Goal: Check status: Check status

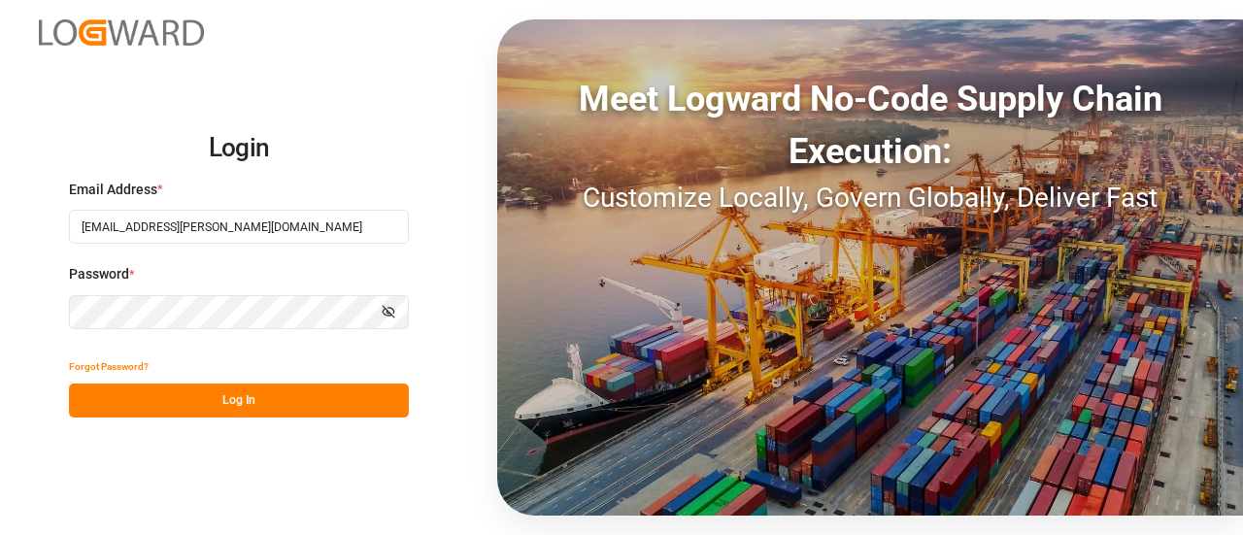
click at [185, 396] on button "Log In" at bounding box center [239, 401] width 340 height 34
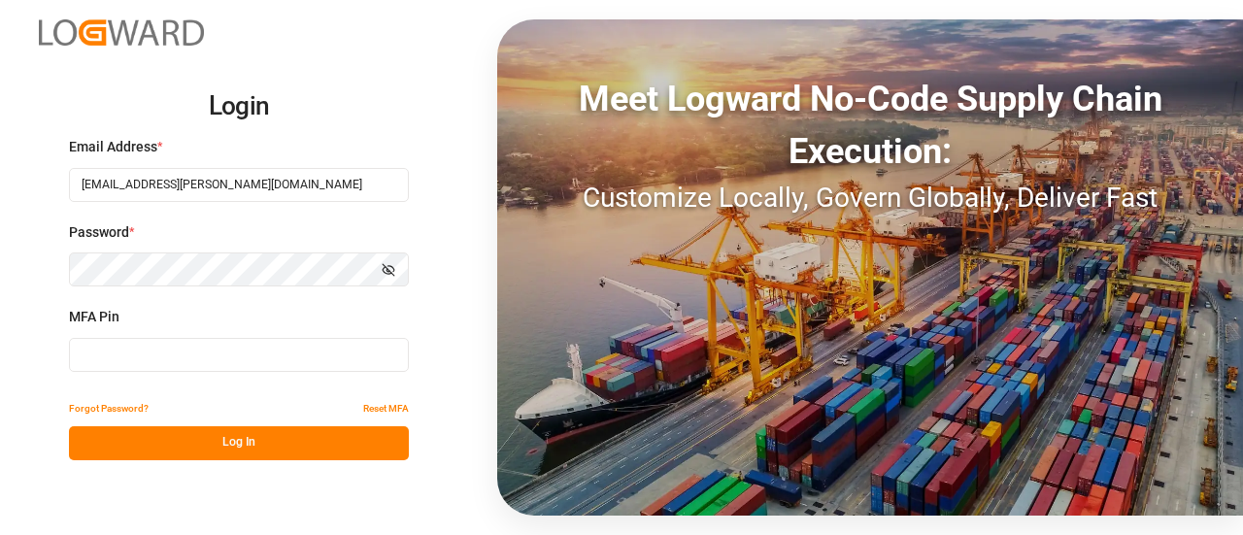
click at [254, 358] on input at bounding box center [239, 355] width 340 height 34
type input "125423"
click at [319, 426] on button "Log In" at bounding box center [239, 443] width 340 height 34
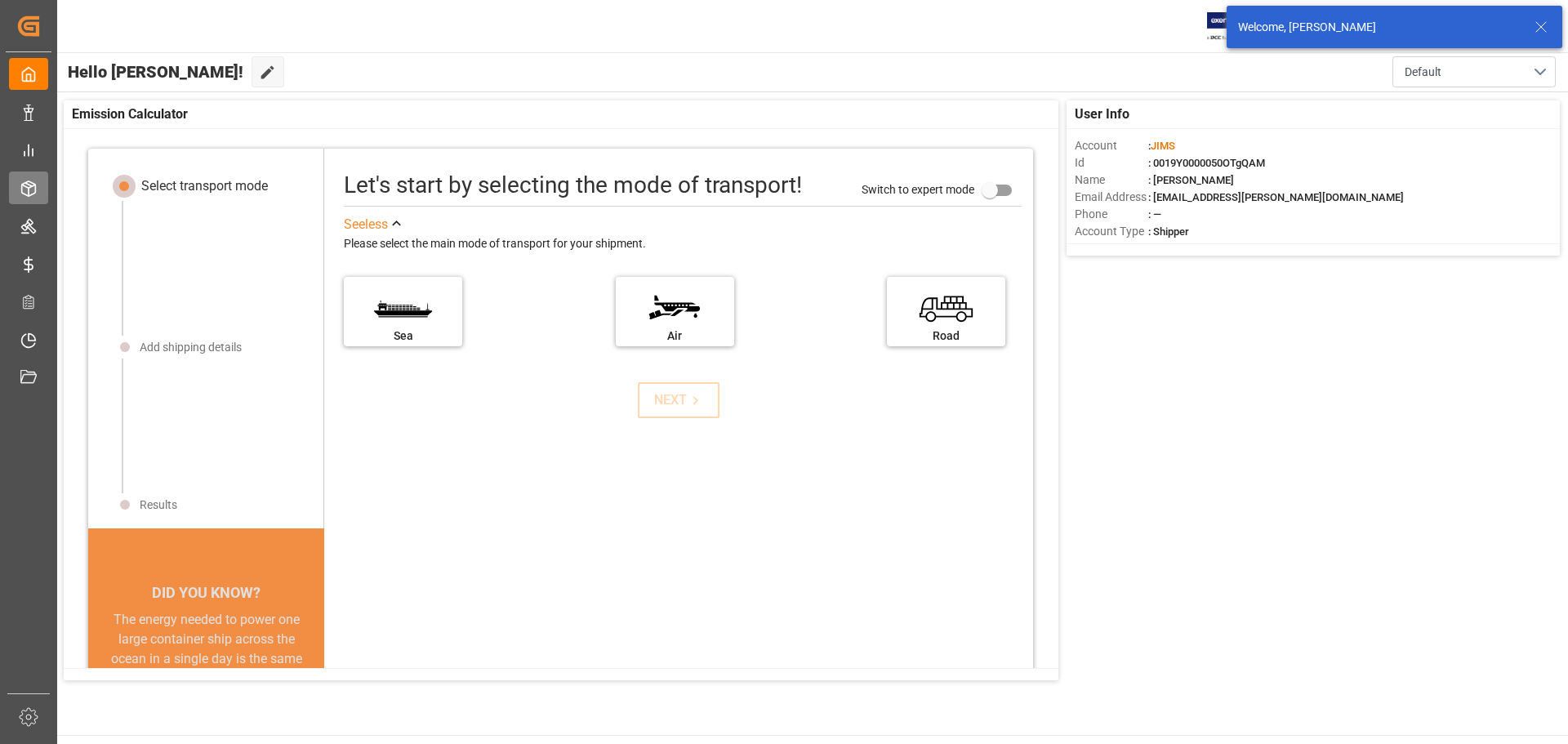
click at [42, 187] on div "Order Management Order Management" at bounding box center [29, 187] width 40 height 32
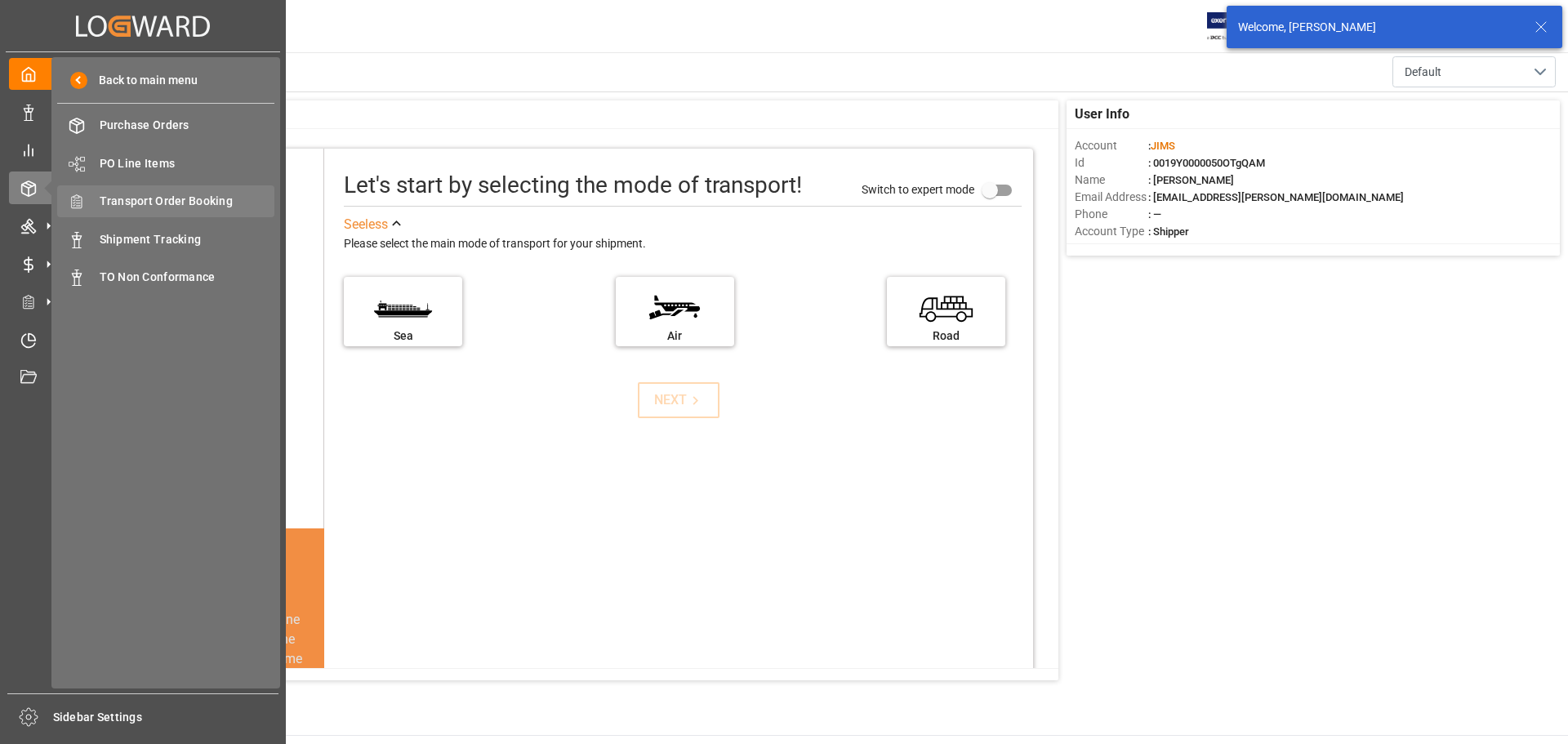
click at [145, 201] on span "Transport Order Booking" at bounding box center [187, 201] width 176 height 17
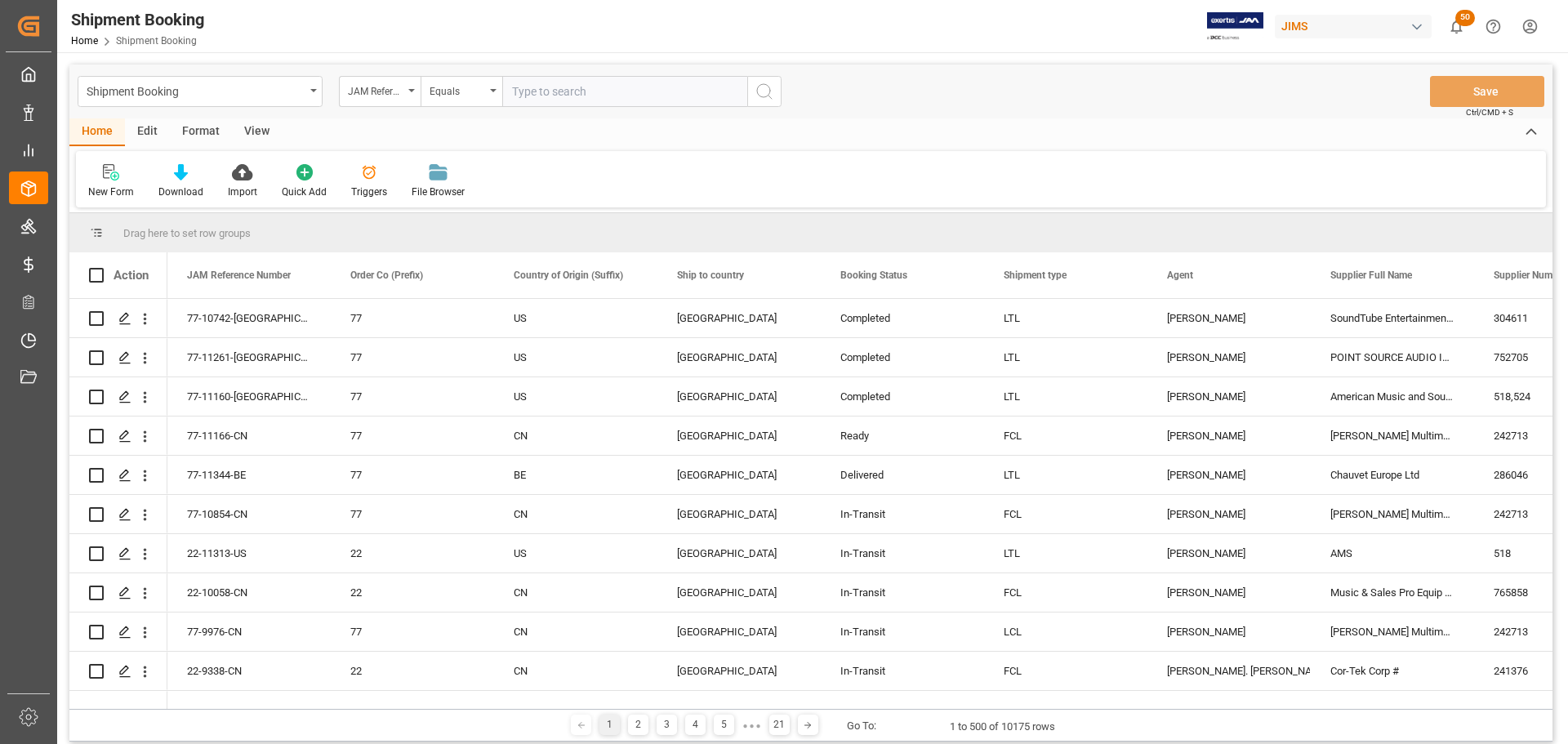
click at [574, 88] on input "text" at bounding box center [624, 91] width 245 height 31
paste input "77-11127-CN"
click at [744, 84] on input "77-11127-CN" at bounding box center [624, 91] width 245 height 31
type input "77-11127-CN"
click at [760, 85] on icon "search button" at bounding box center [764, 91] width 19 height 19
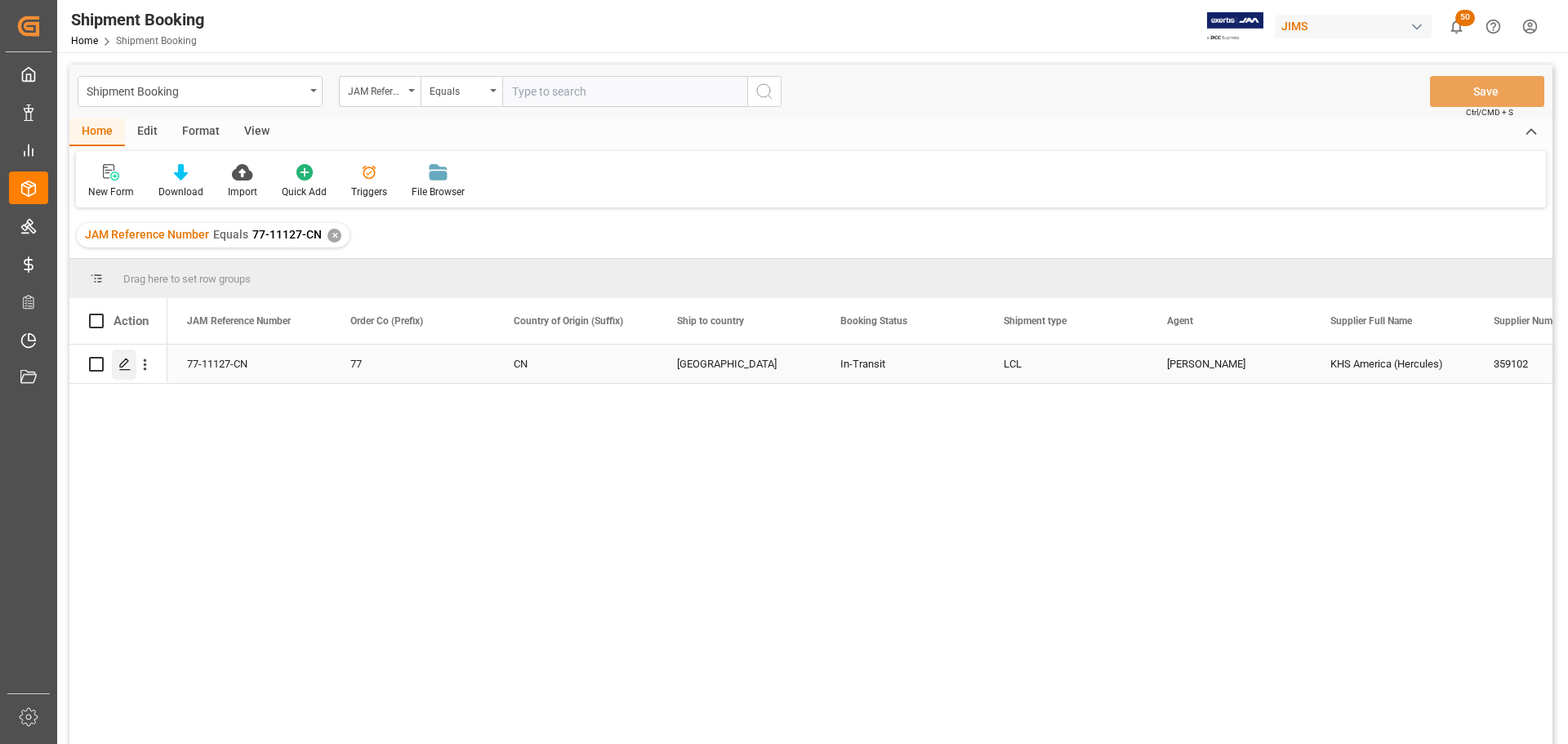
click at [132, 365] on div "Press SPACE to select this row." at bounding box center [124, 365] width 24 height 30
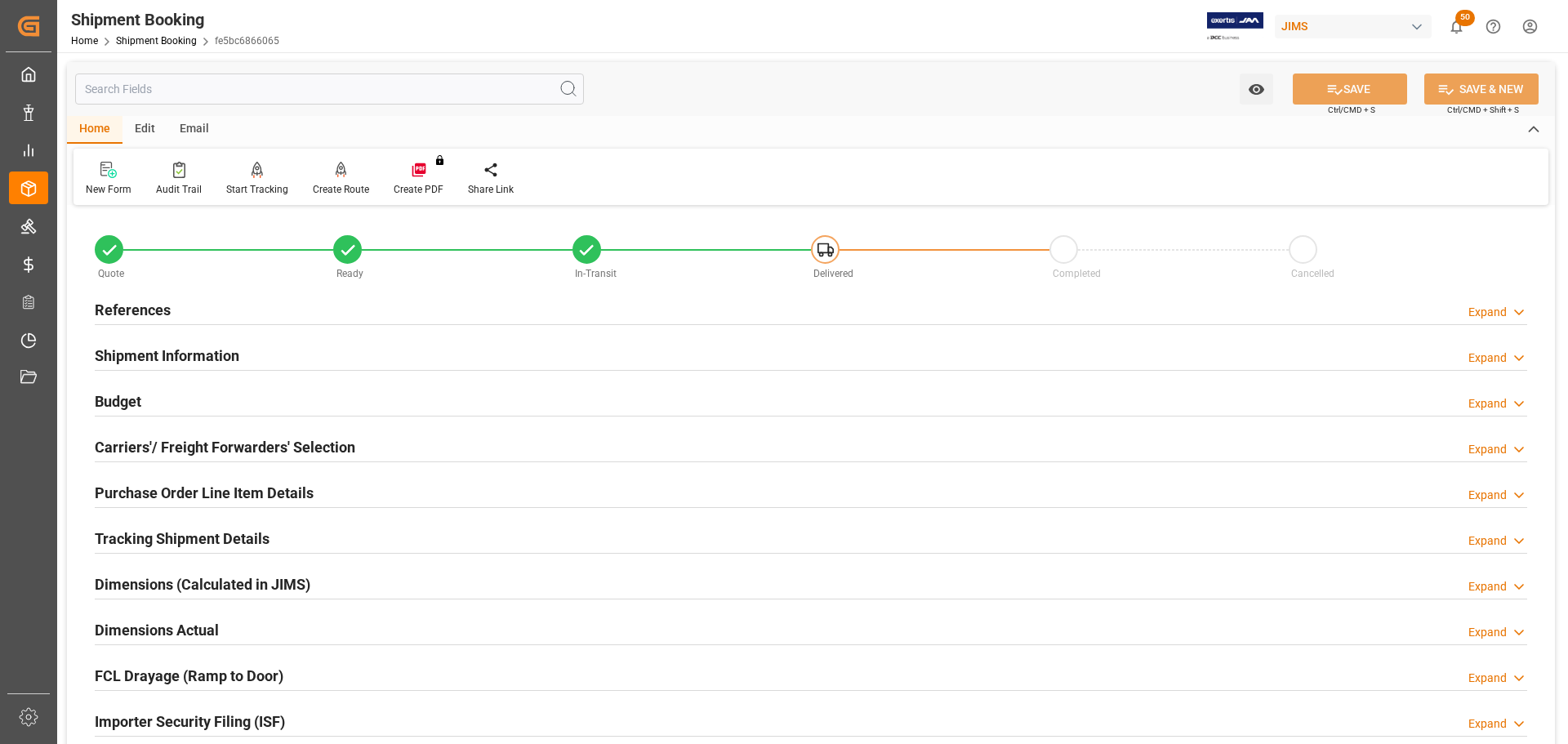
click at [156, 317] on h2 "References" at bounding box center [133, 309] width 76 height 22
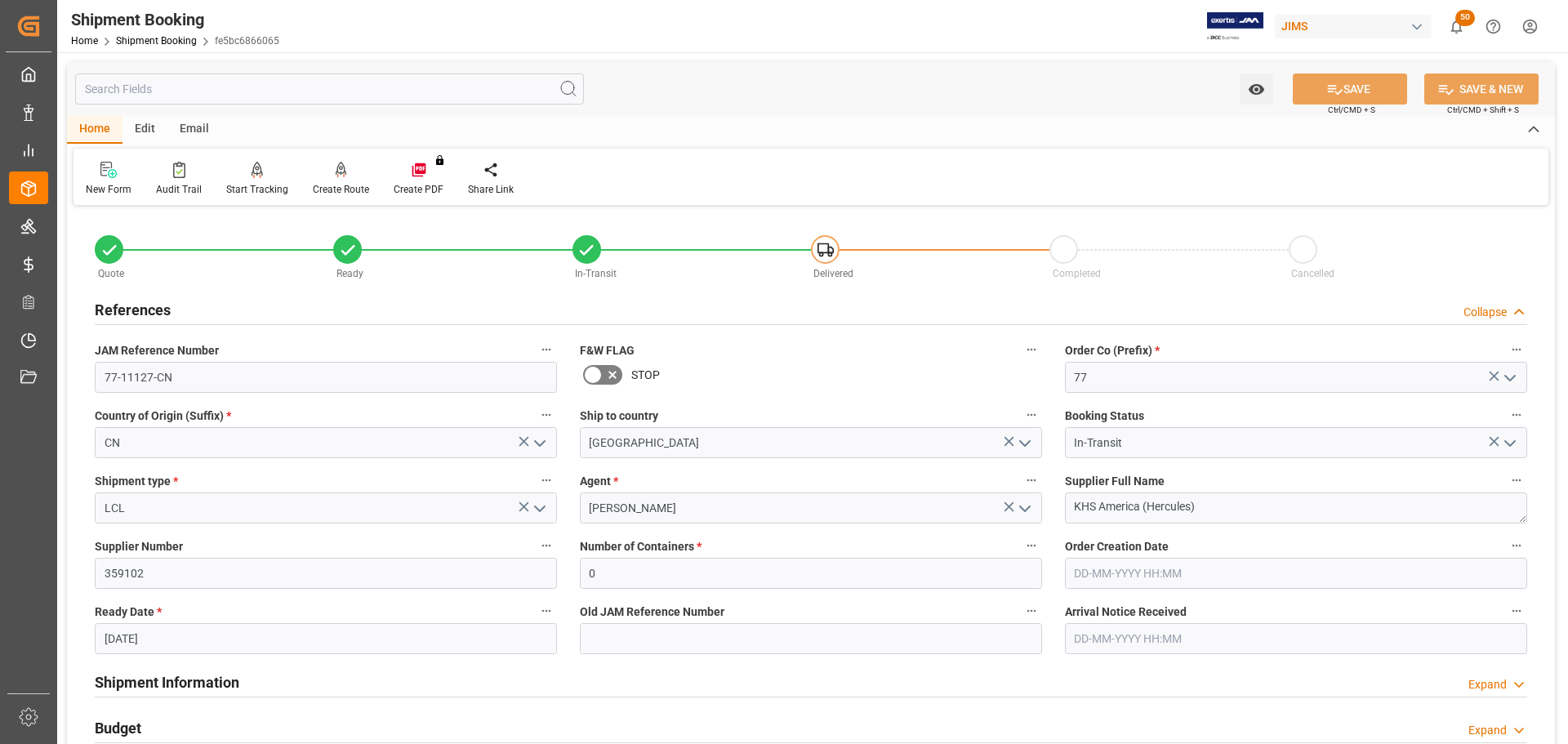
click at [156, 317] on h2 "References" at bounding box center [133, 309] width 76 height 22
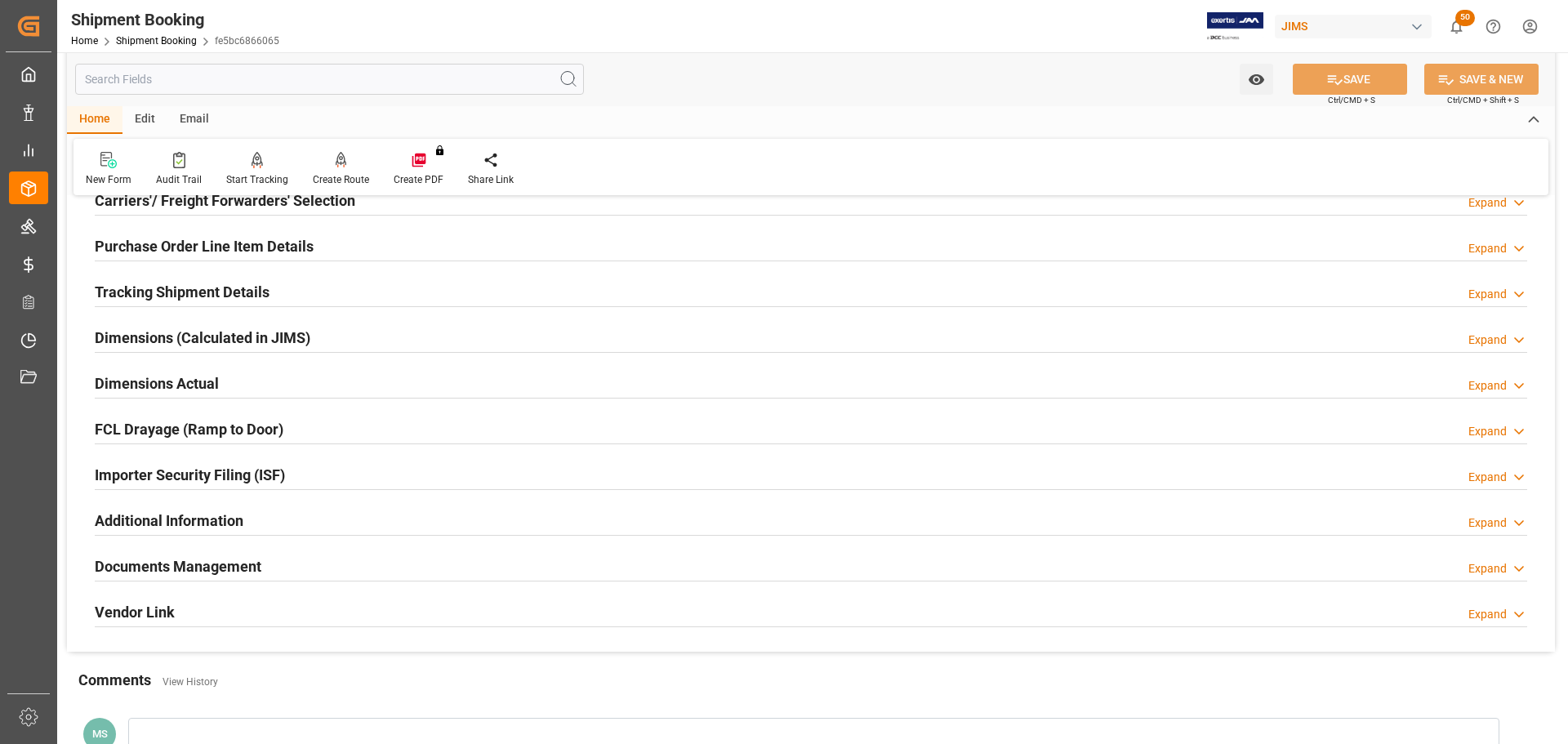
scroll to position [245, 0]
click at [164, 238] on h2 "Purchase Order Line Item Details" at bounding box center [204, 248] width 219 height 22
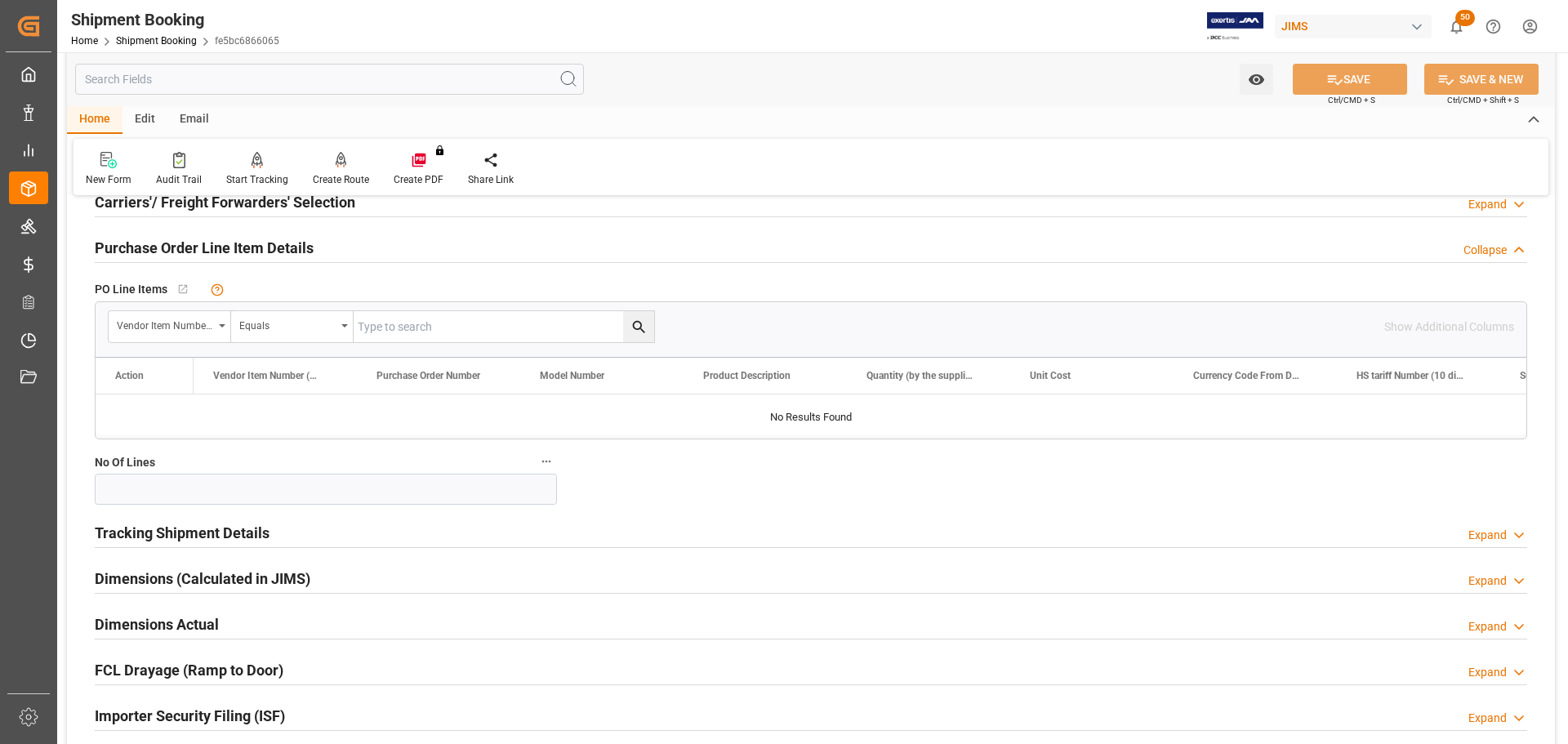
click at [162, 242] on h2 "Purchase Order Line Item Details" at bounding box center [204, 248] width 219 height 22
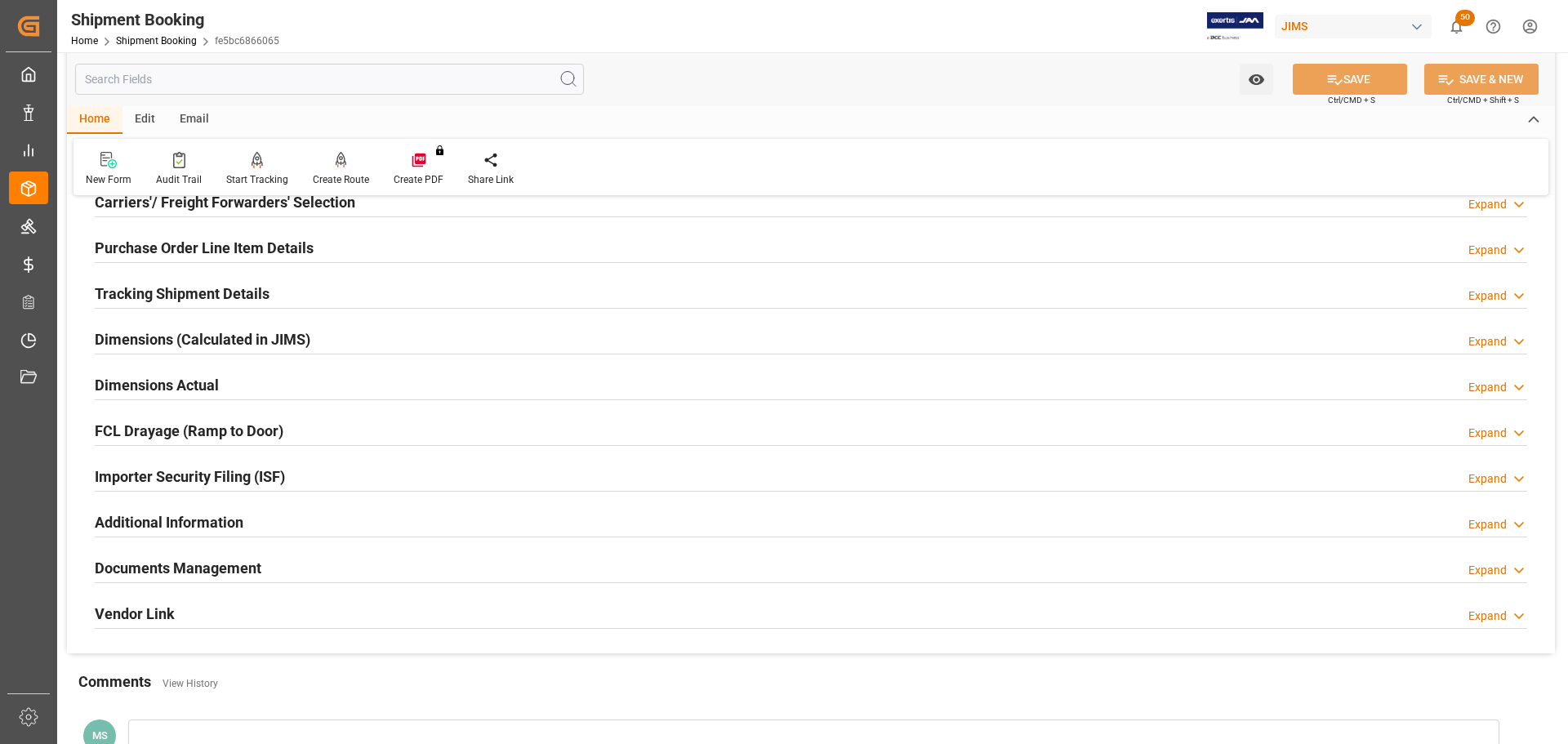
click at [152, 278] on div "Tracking Shipment Details" at bounding box center [183, 292] width 175 height 31
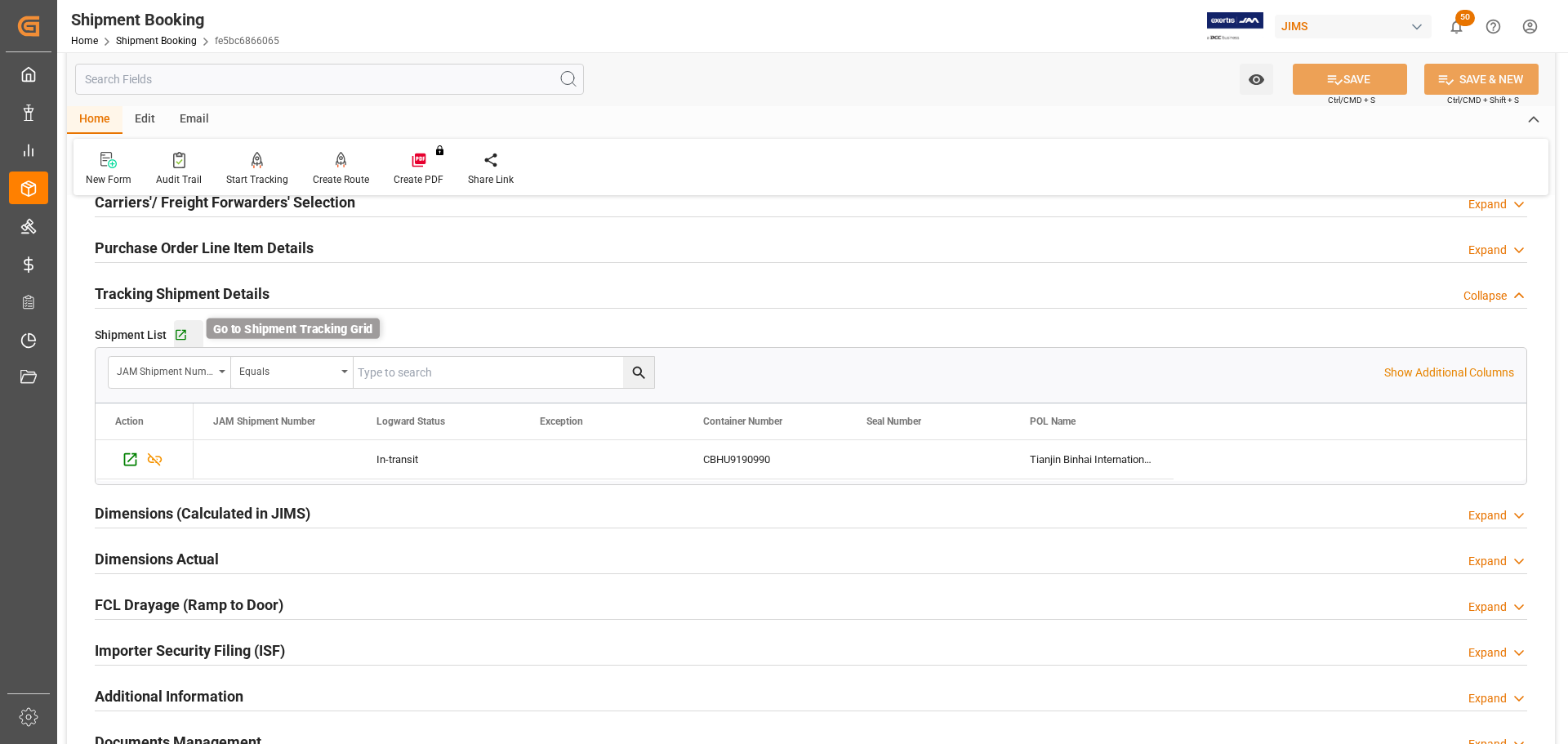
click at [176, 330] on icon "button" at bounding box center [181, 335] width 11 height 11
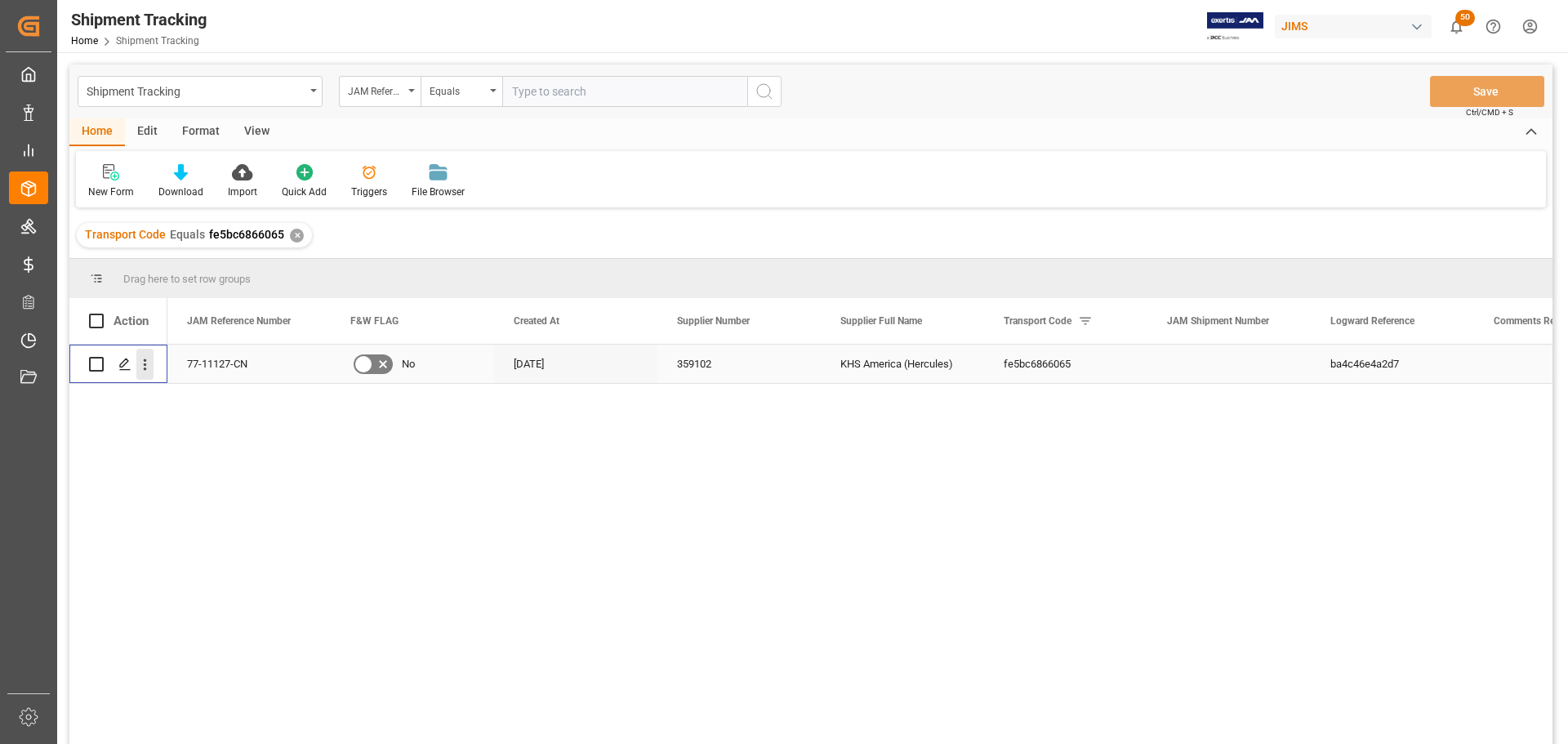
click at [137, 367] on icon "open menu" at bounding box center [145, 364] width 17 height 17
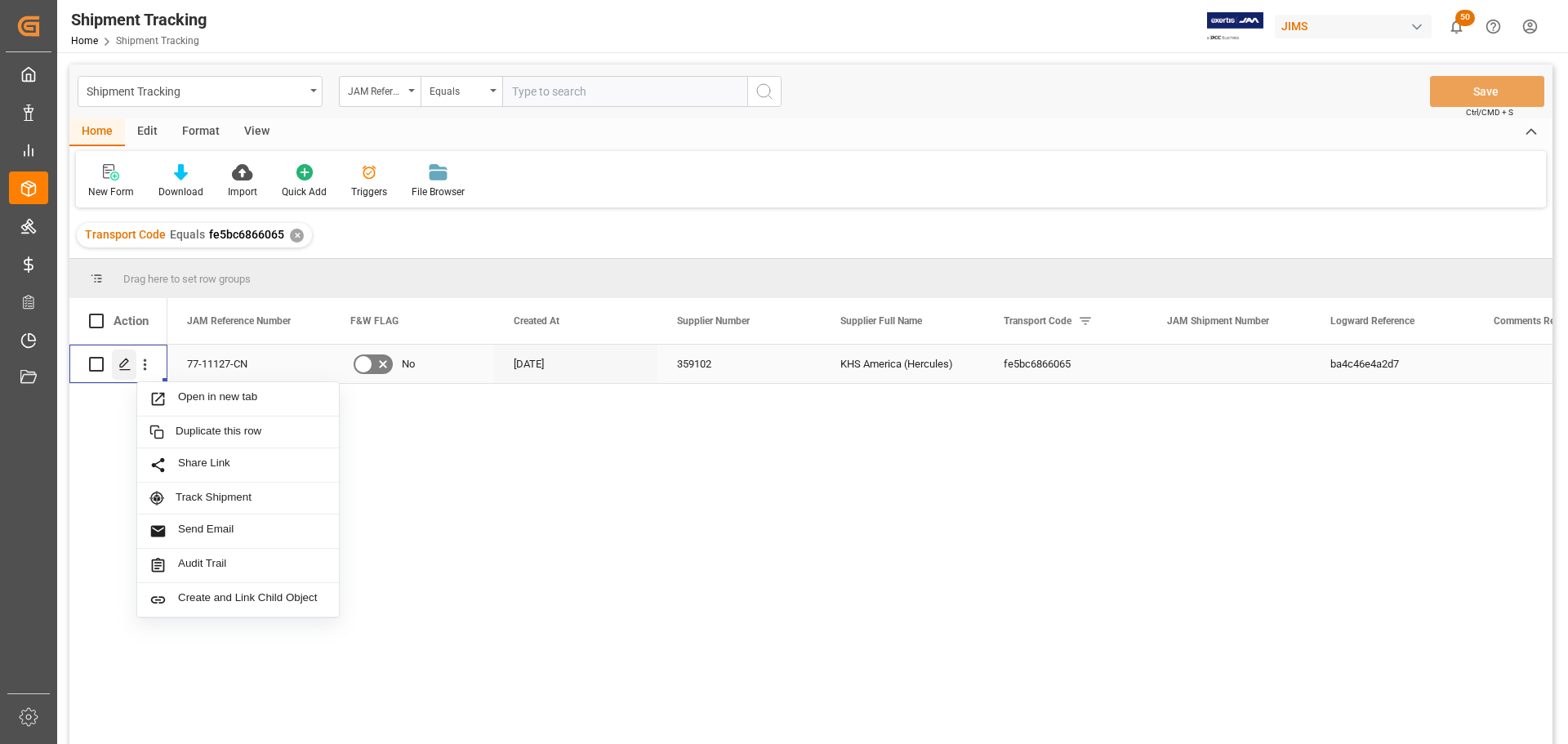
click at [125, 367] on icon "Press SPACE to select this row." at bounding box center [125, 364] width 13 height 13
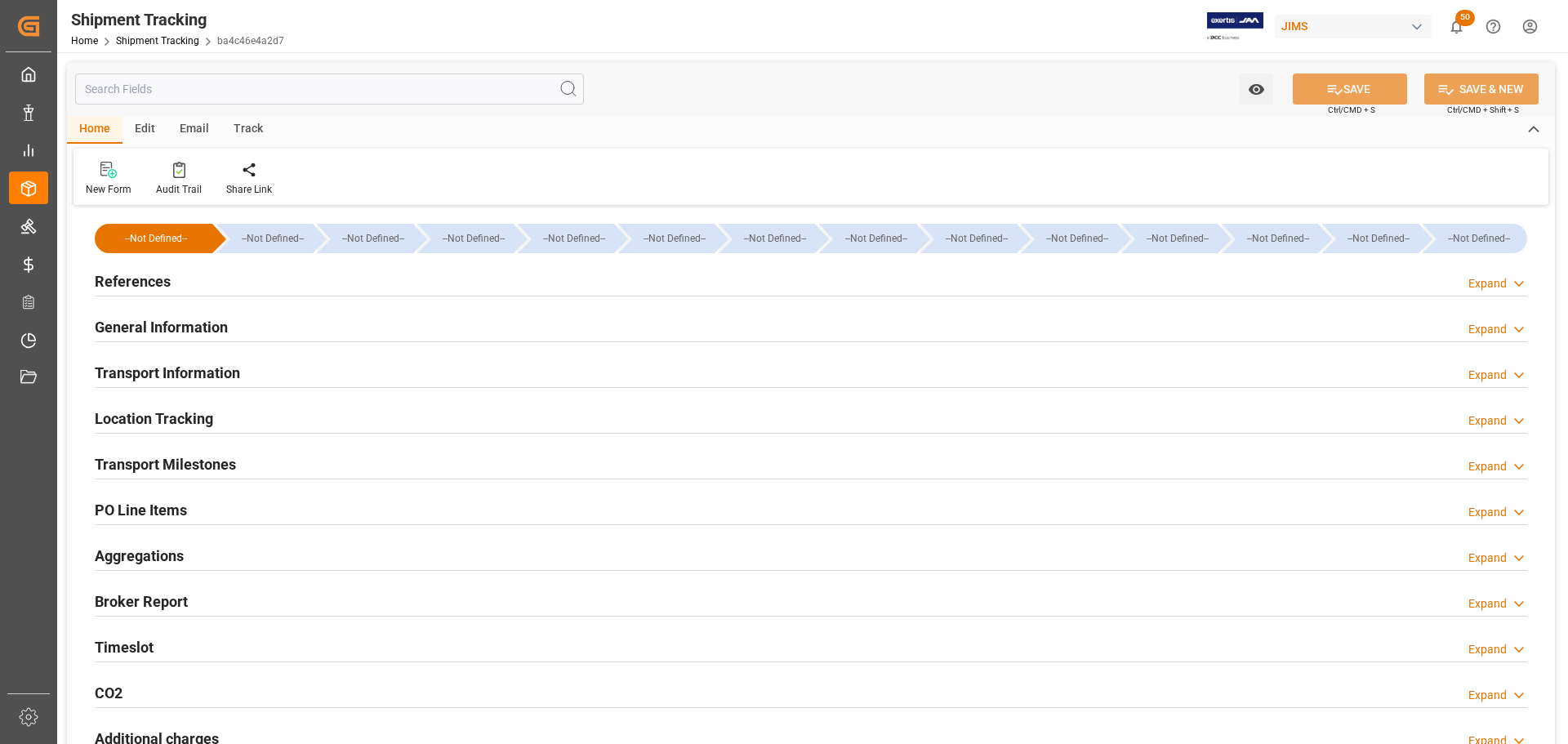
type input "[DATE]"
click at [188, 284] on div "References Expand" at bounding box center [811, 280] width 1433 height 31
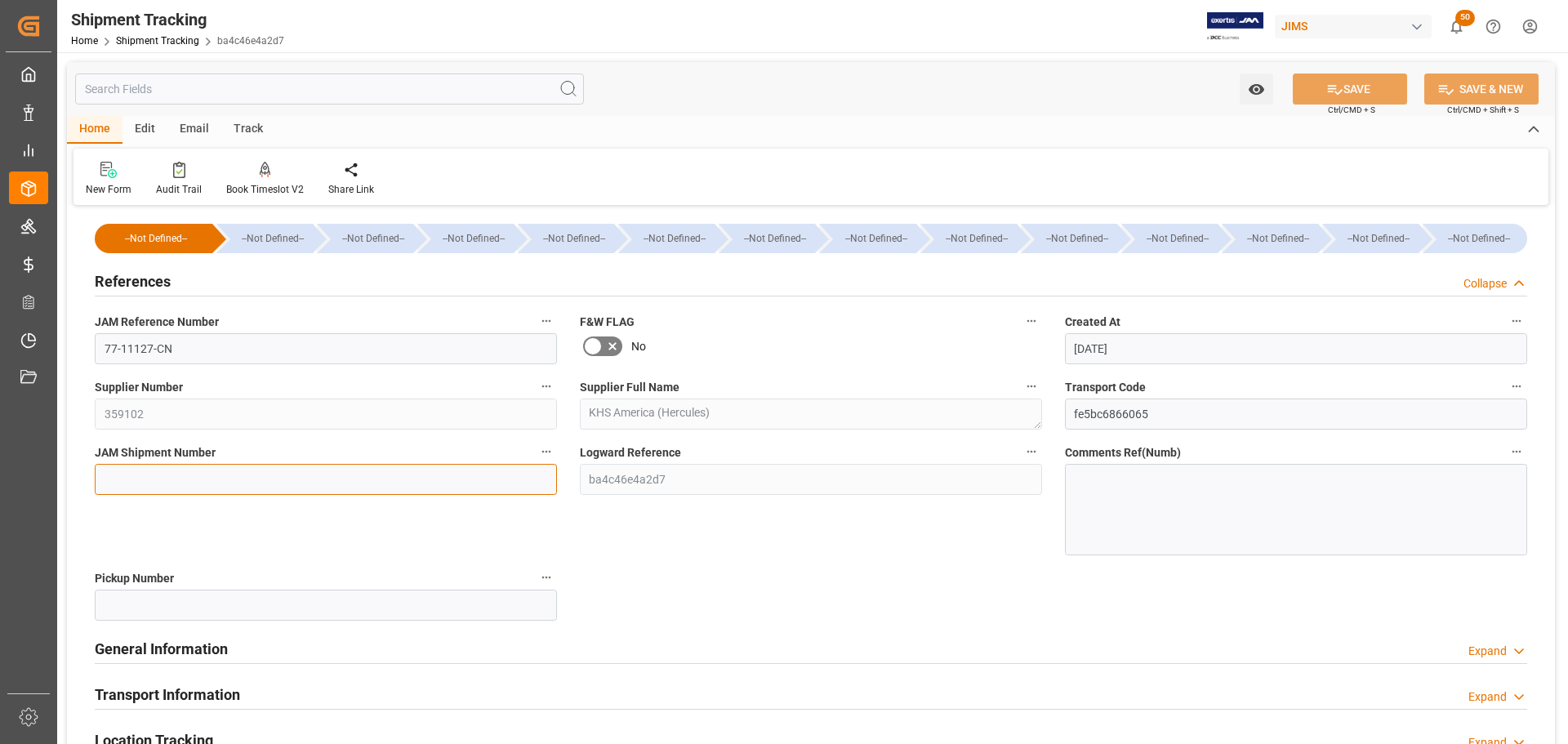
click at [169, 468] on input at bounding box center [326, 479] width 463 height 31
paste input "73327"
type input "73327"
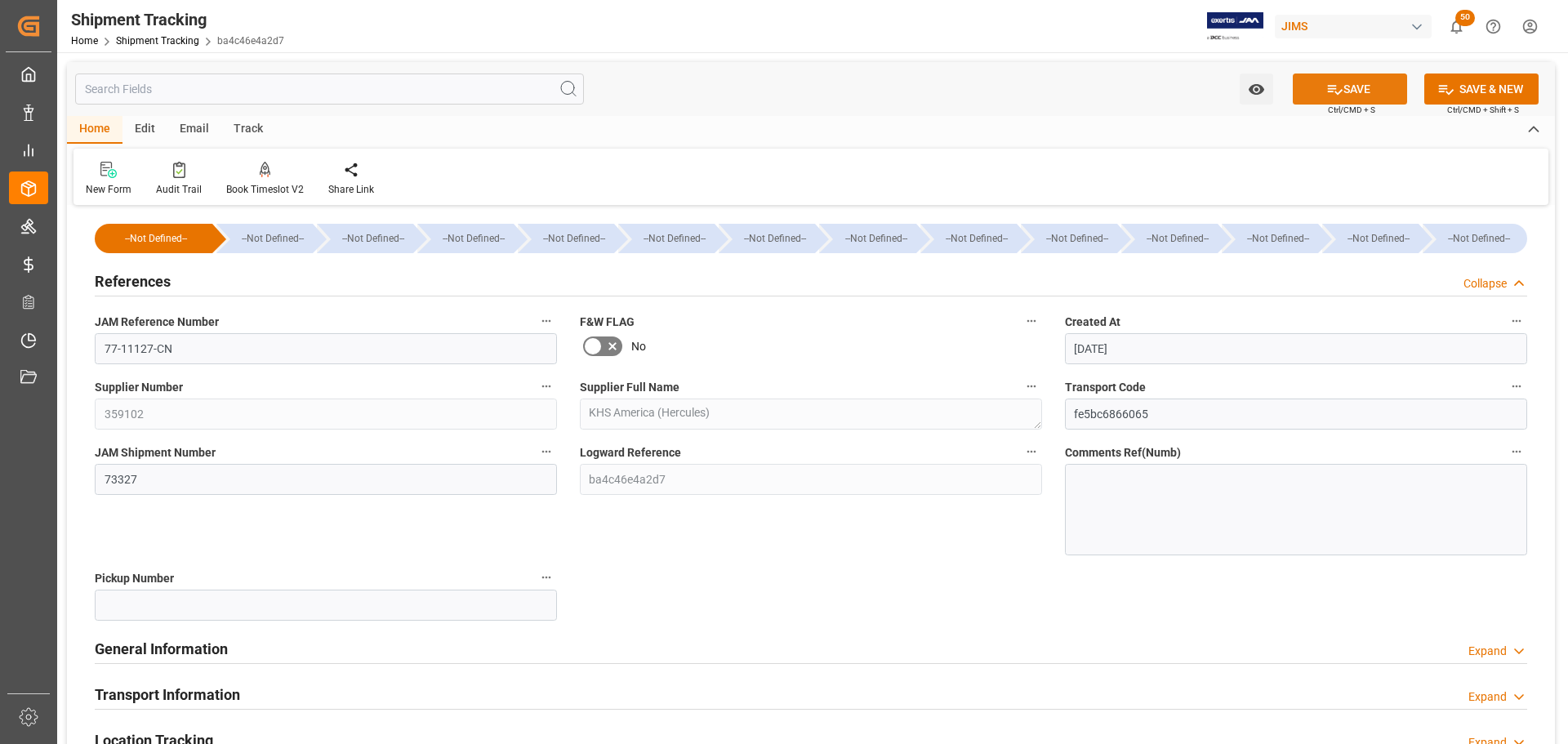
click at [1339, 92] on icon at bounding box center [1335, 89] width 17 height 17
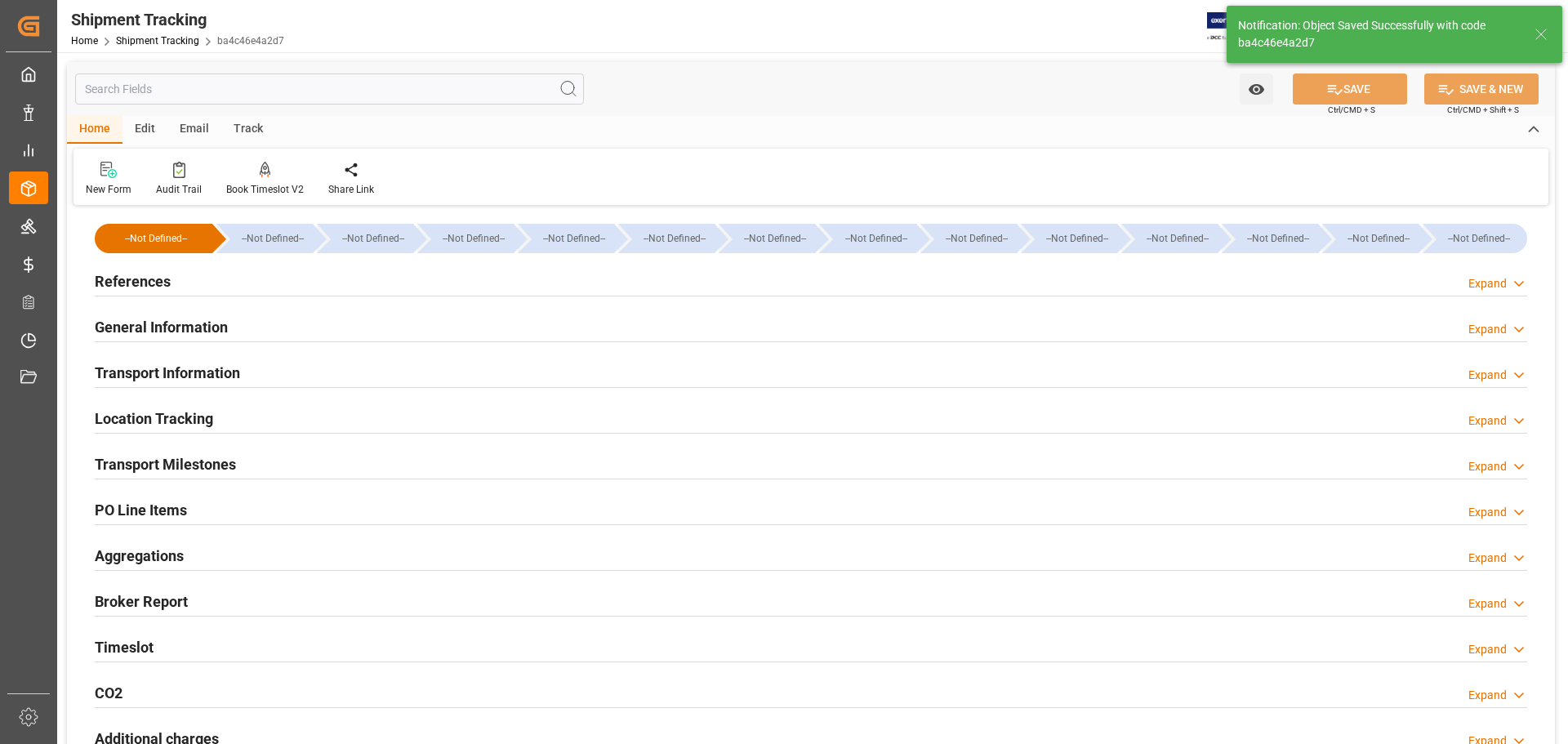
click at [174, 274] on div "References Expand" at bounding box center [811, 280] width 1433 height 31
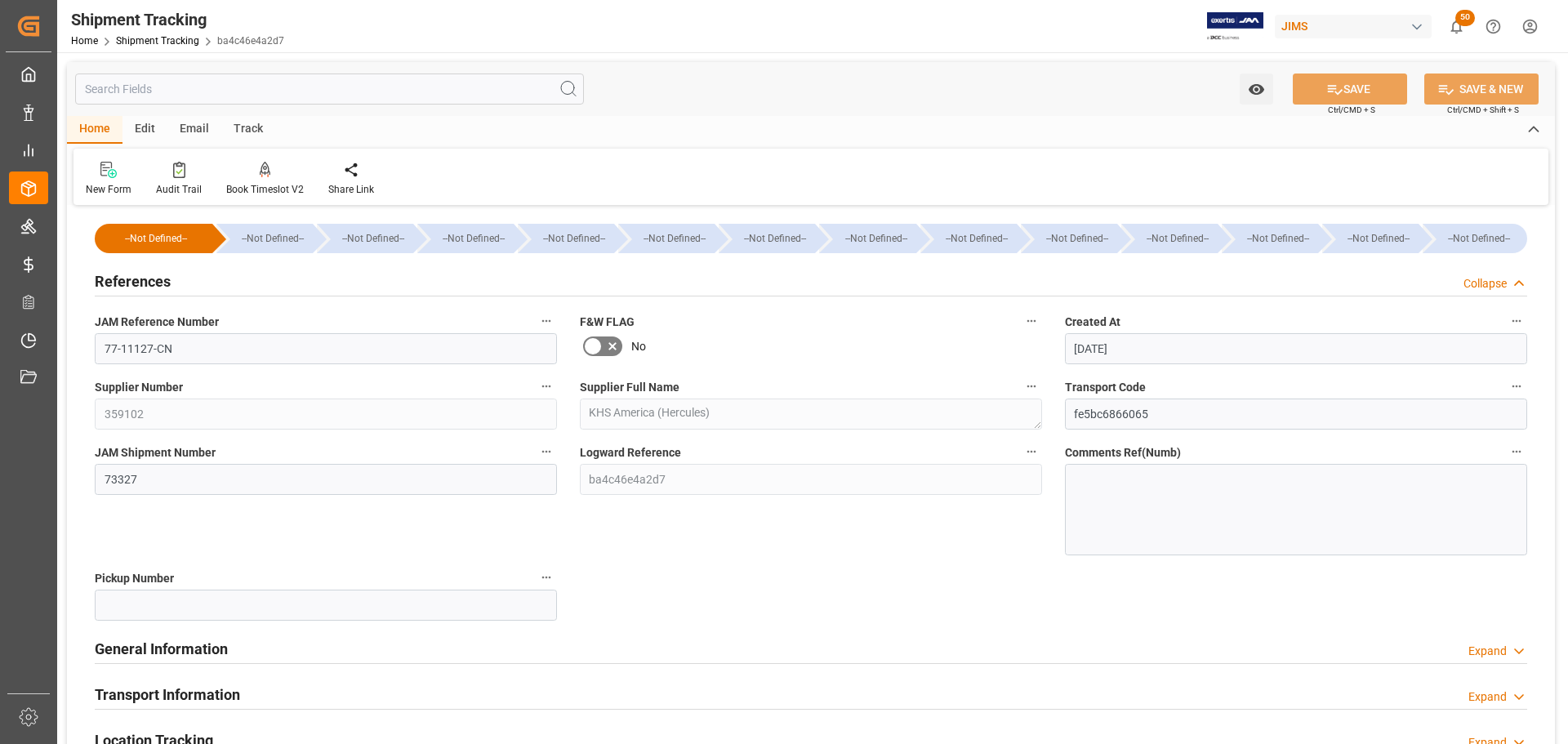
click at [174, 274] on div "References Collapse" at bounding box center [811, 280] width 1433 height 31
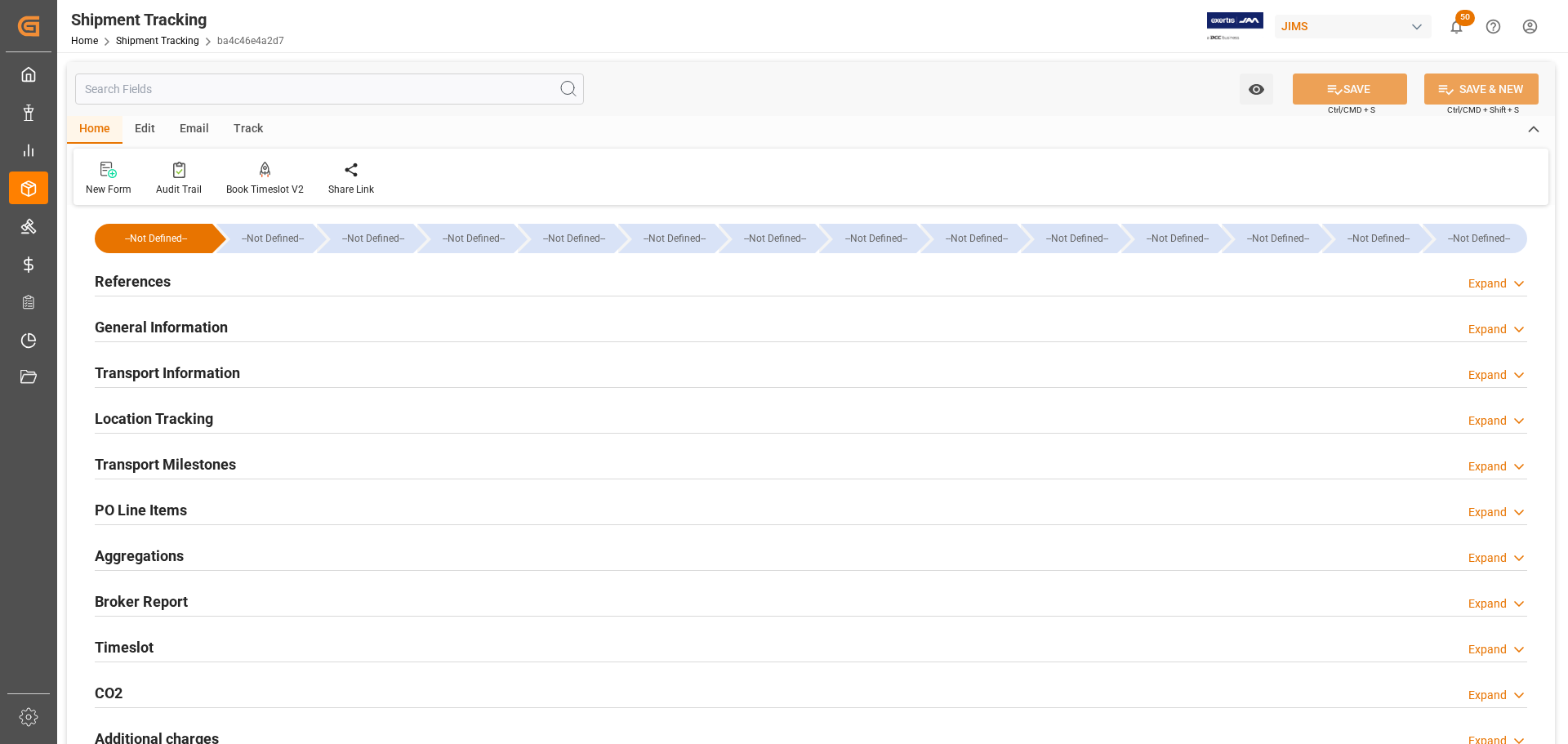
click at [218, 277] on div "References Expand" at bounding box center [811, 280] width 1433 height 31
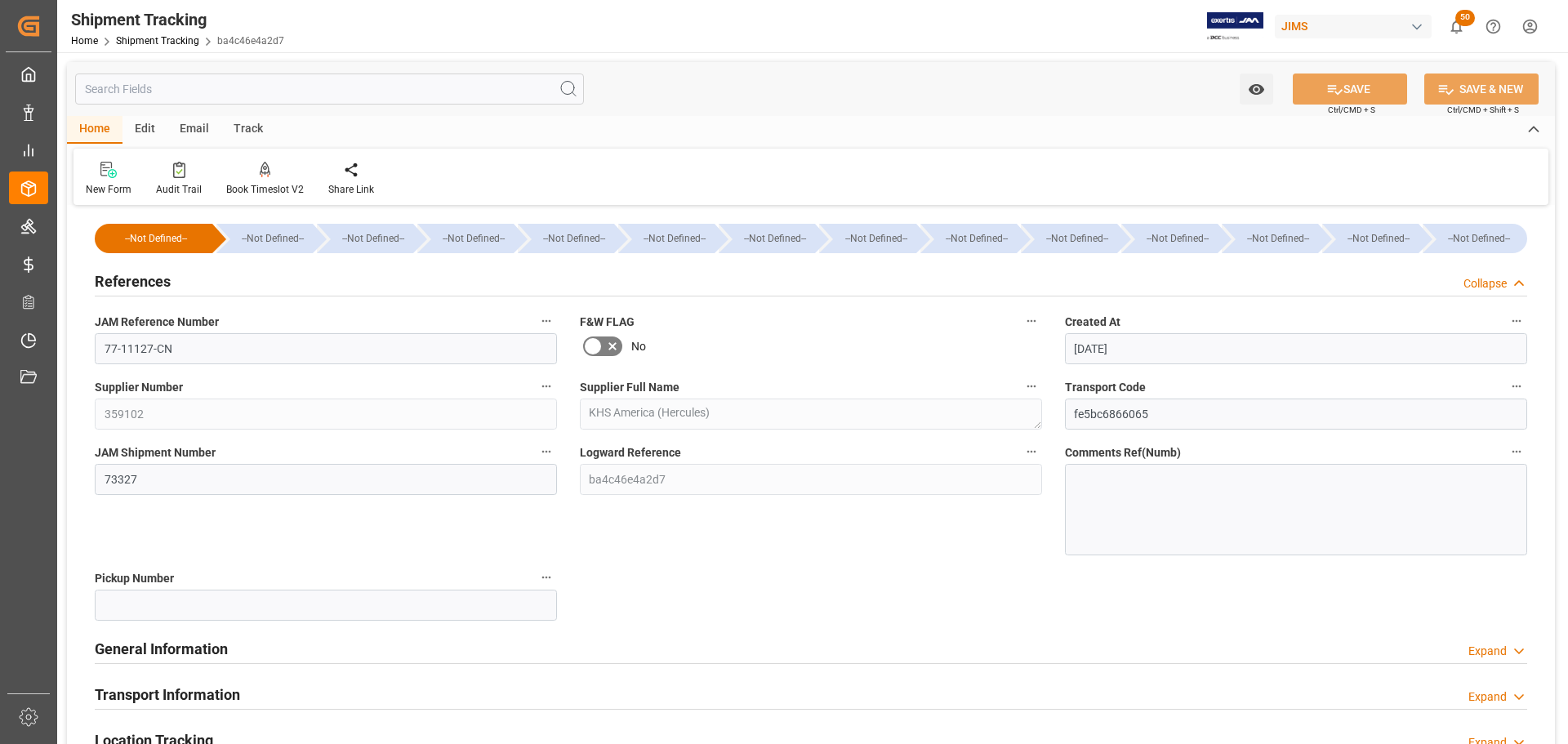
click at [204, 282] on div "References Collapse" at bounding box center [811, 280] width 1433 height 31
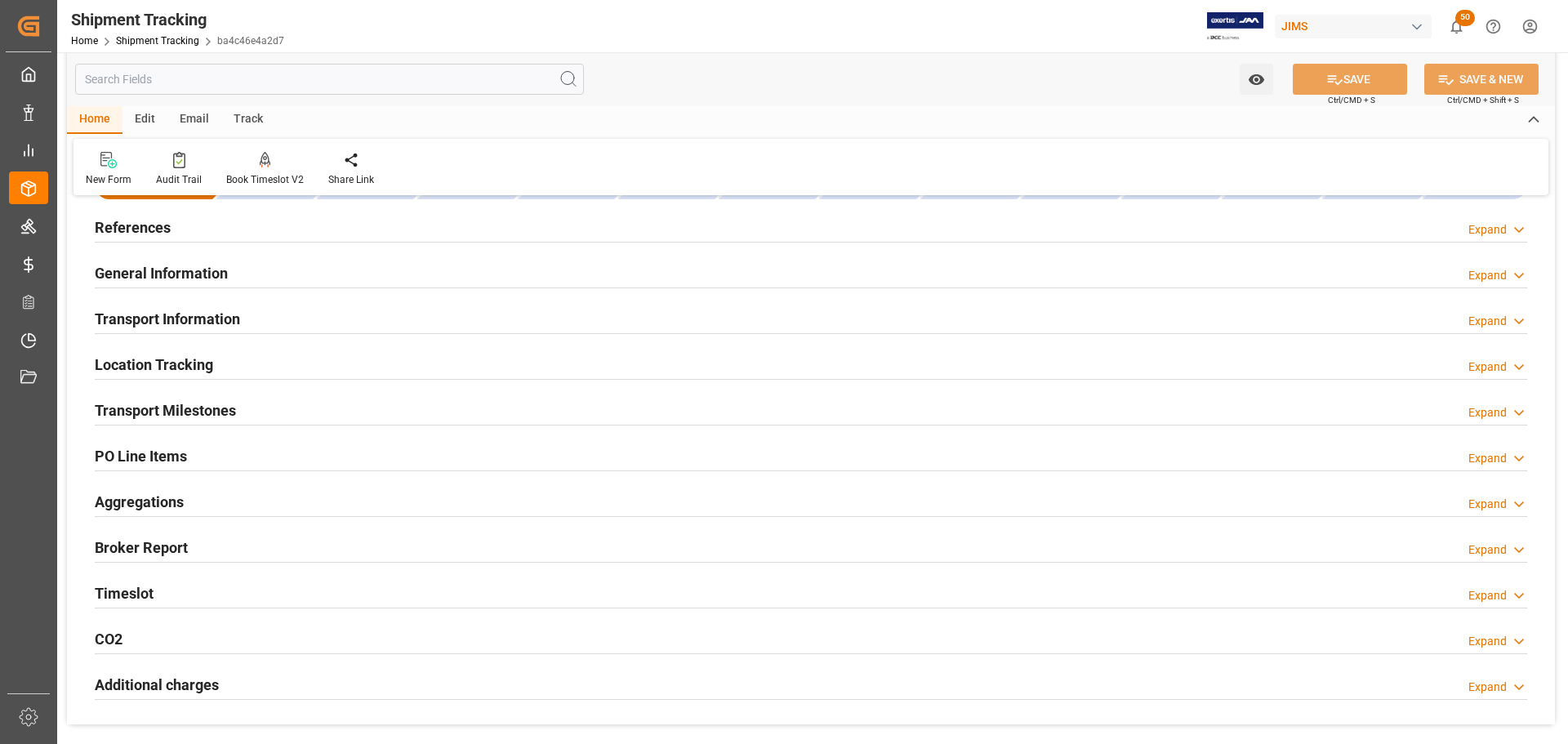
scroll to position [82, 0]
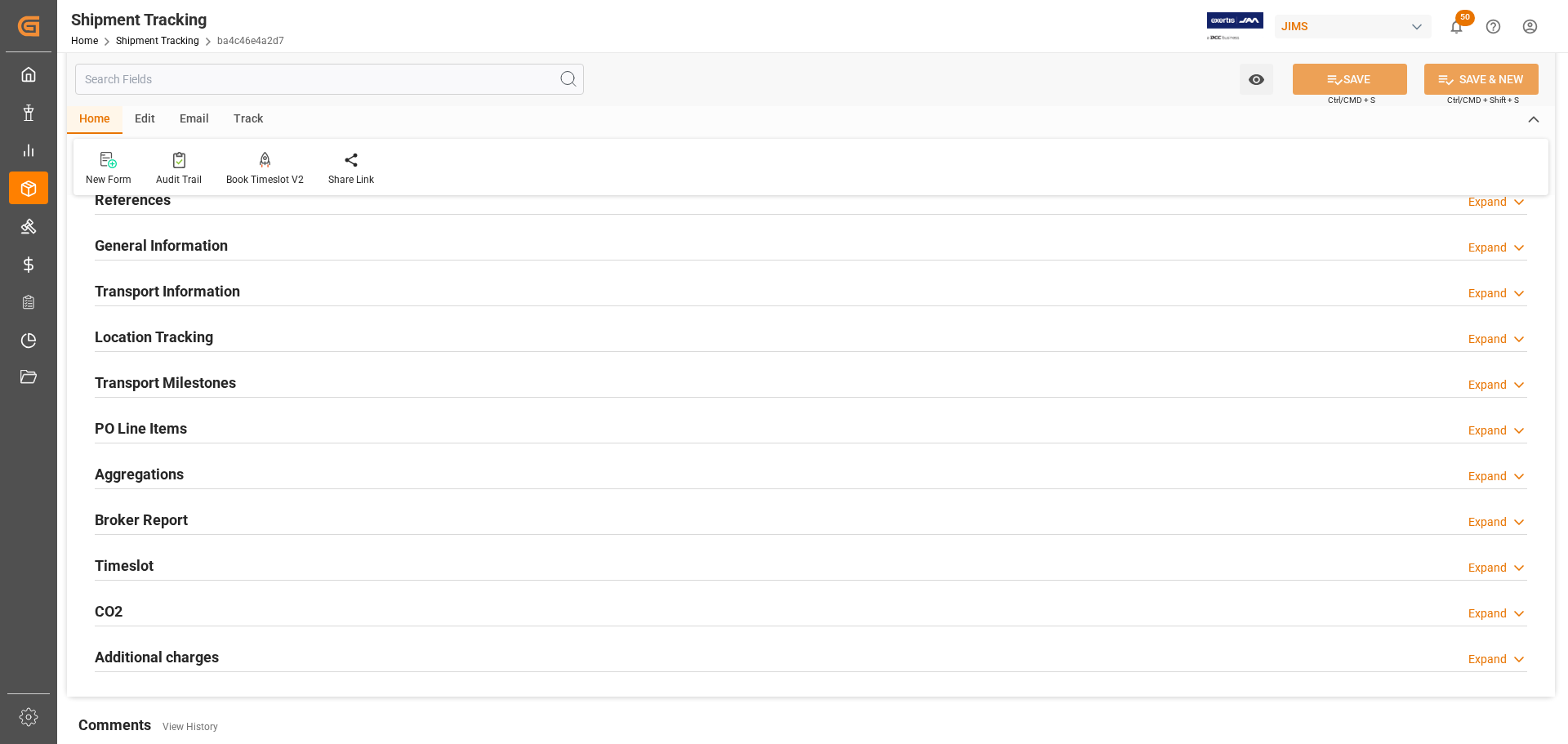
click at [279, 380] on div "Transport Milestones Expand" at bounding box center [811, 381] width 1433 height 31
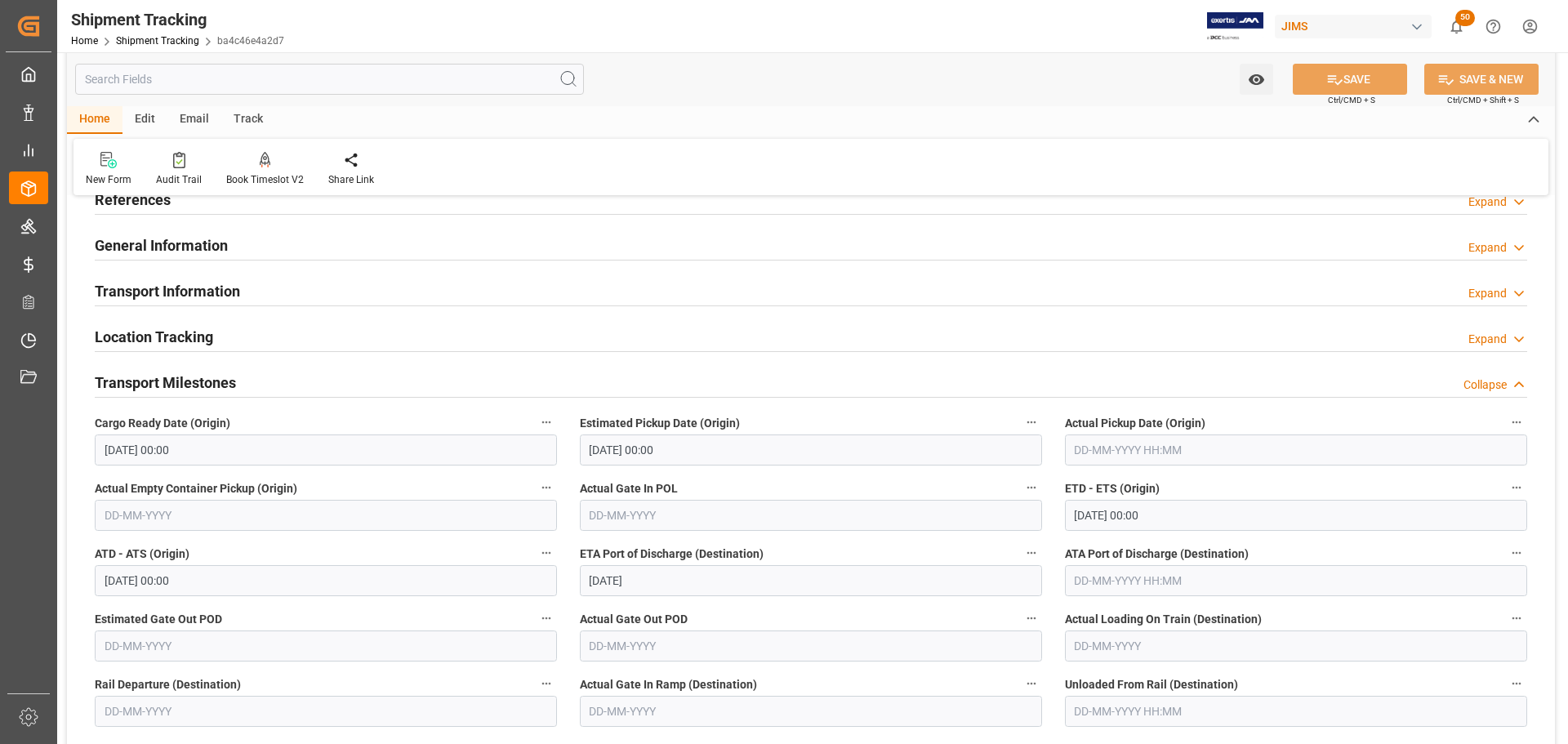
click at [279, 380] on div "Transport Milestones Collapse" at bounding box center [811, 381] width 1433 height 31
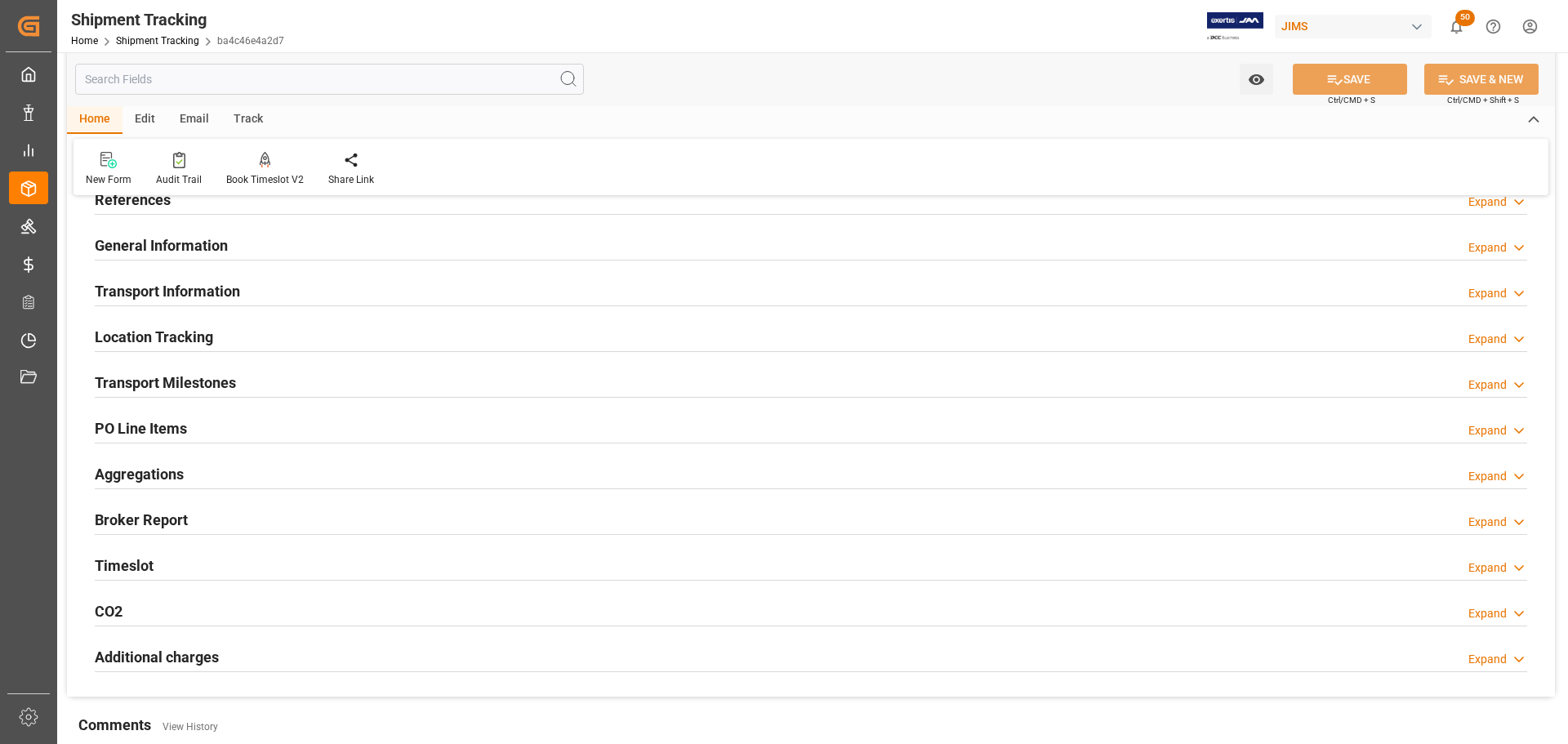
scroll to position [0, 0]
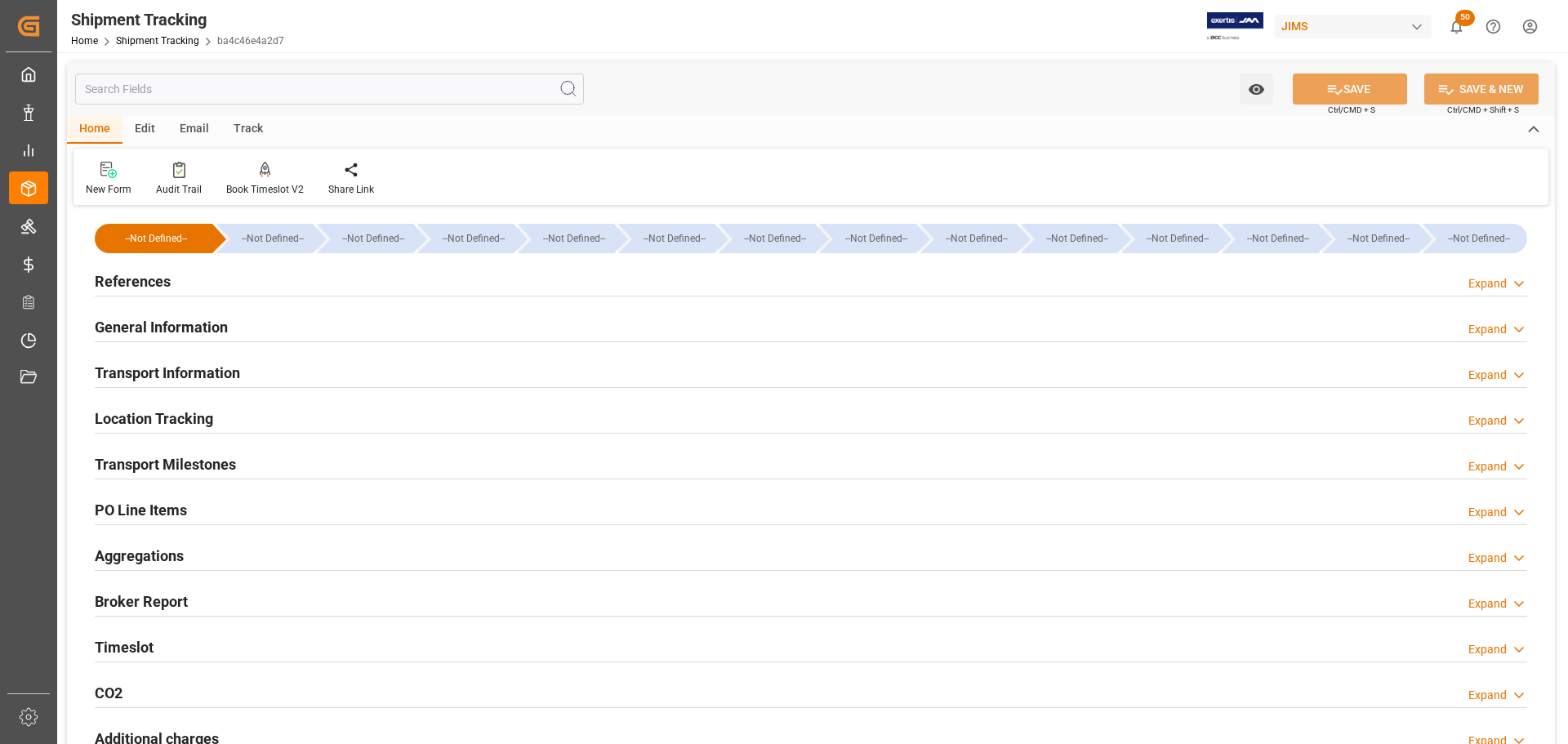
click at [177, 280] on div "References Expand" at bounding box center [811, 280] width 1433 height 31
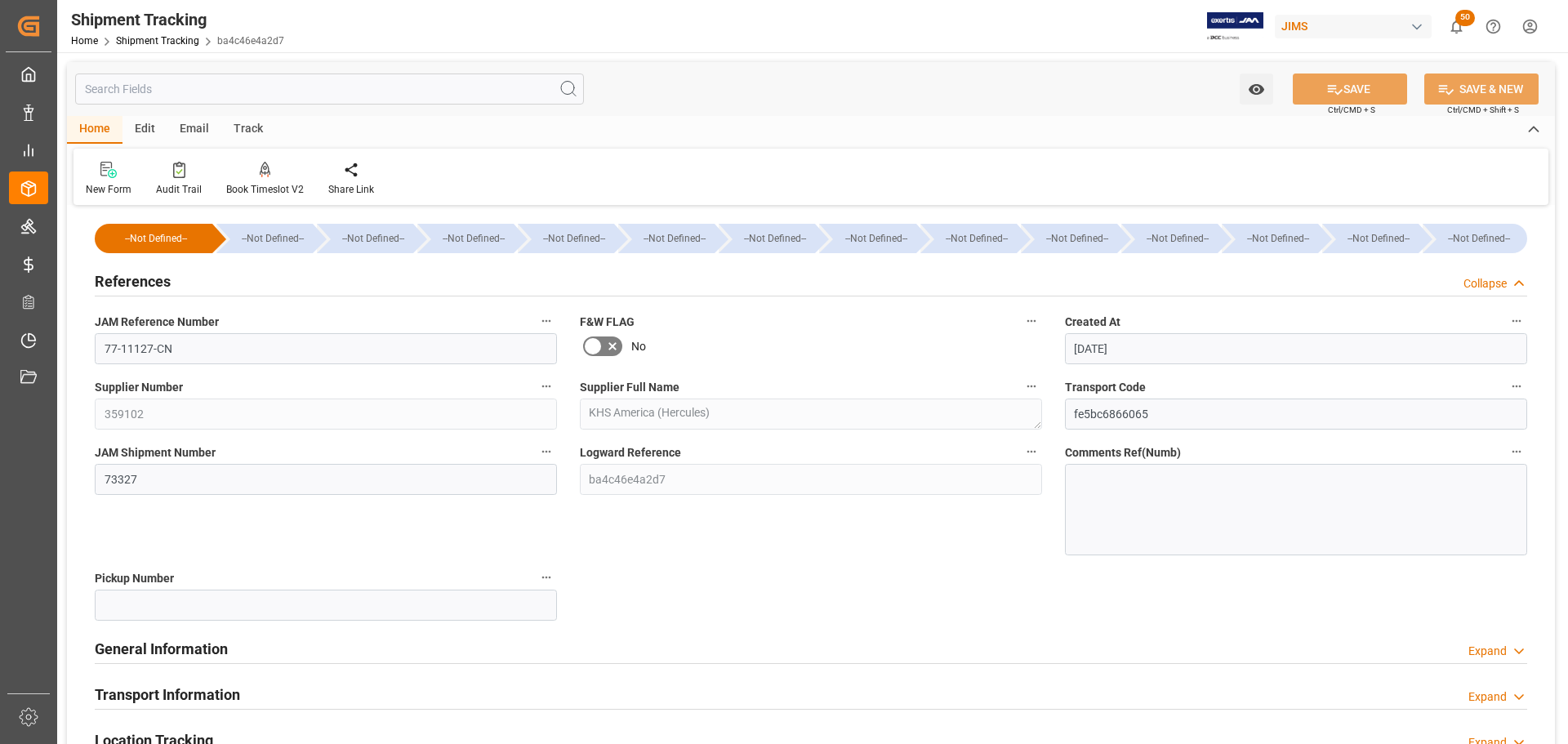
click at [176, 272] on div "References Collapse" at bounding box center [811, 280] width 1433 height 31
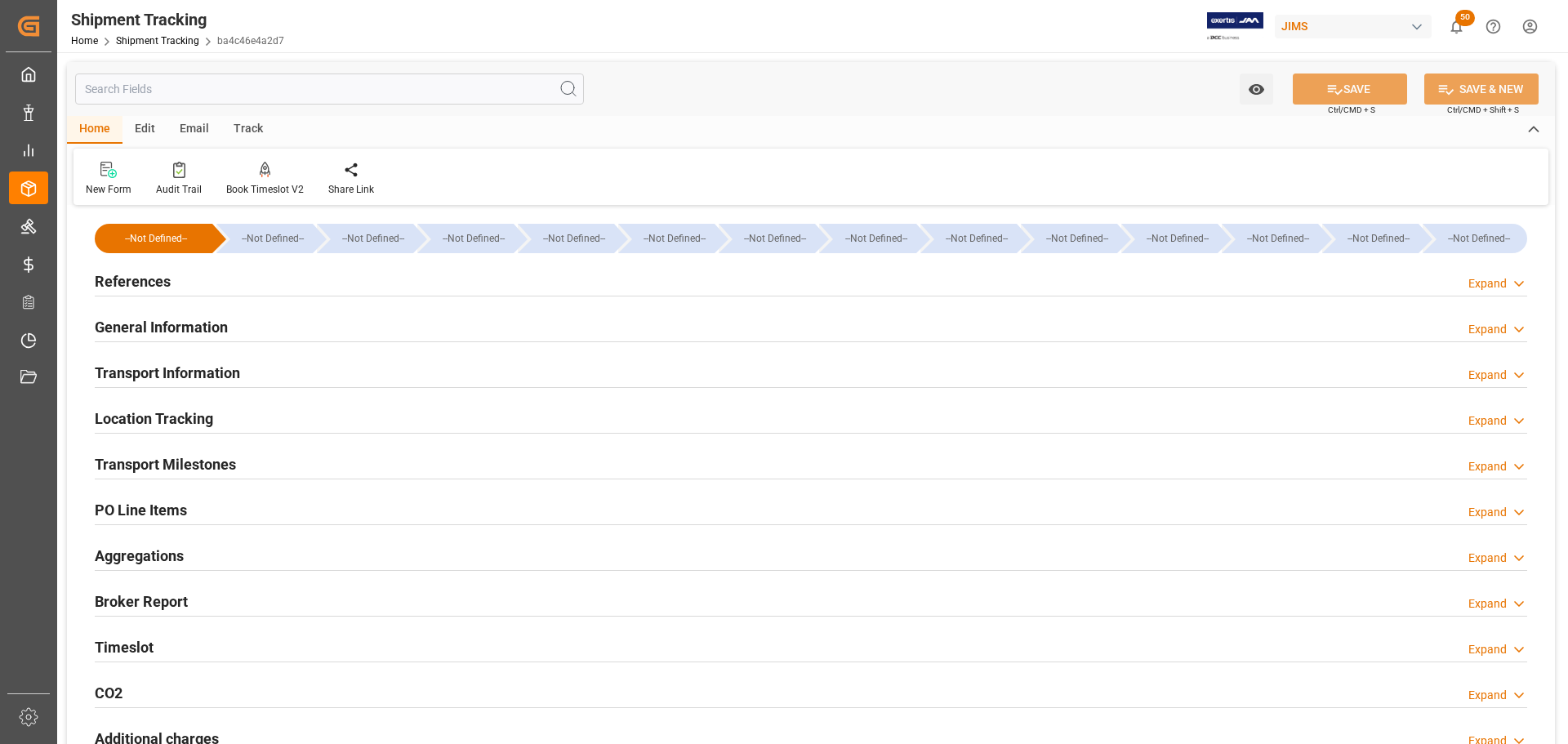
click at [176, 277] on div "References Expand" at bounding box center [811, 280] width 1433 height 31
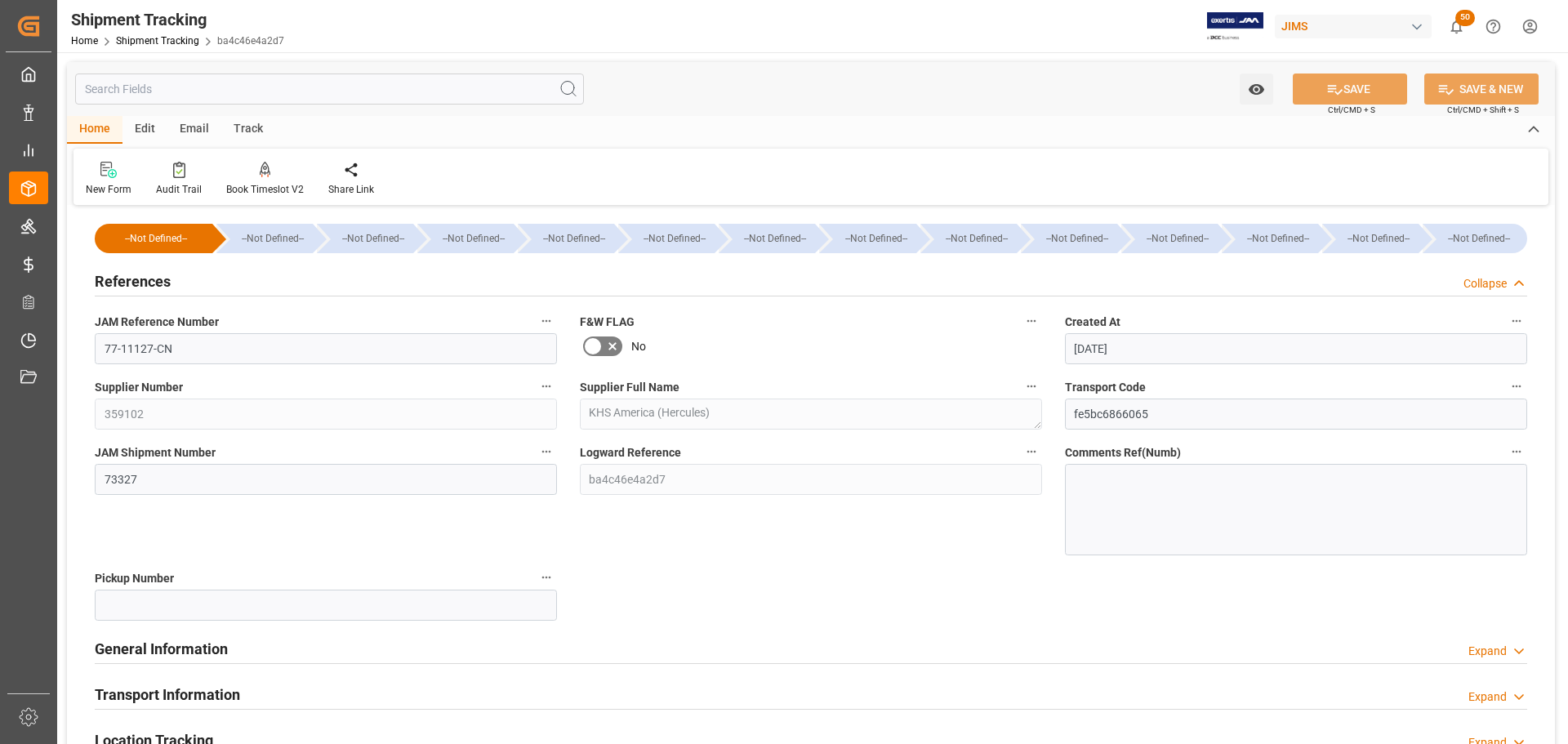
click at [191, 277] on div "References Collapse" at bounding box center [811, 280] width 1433 height 31
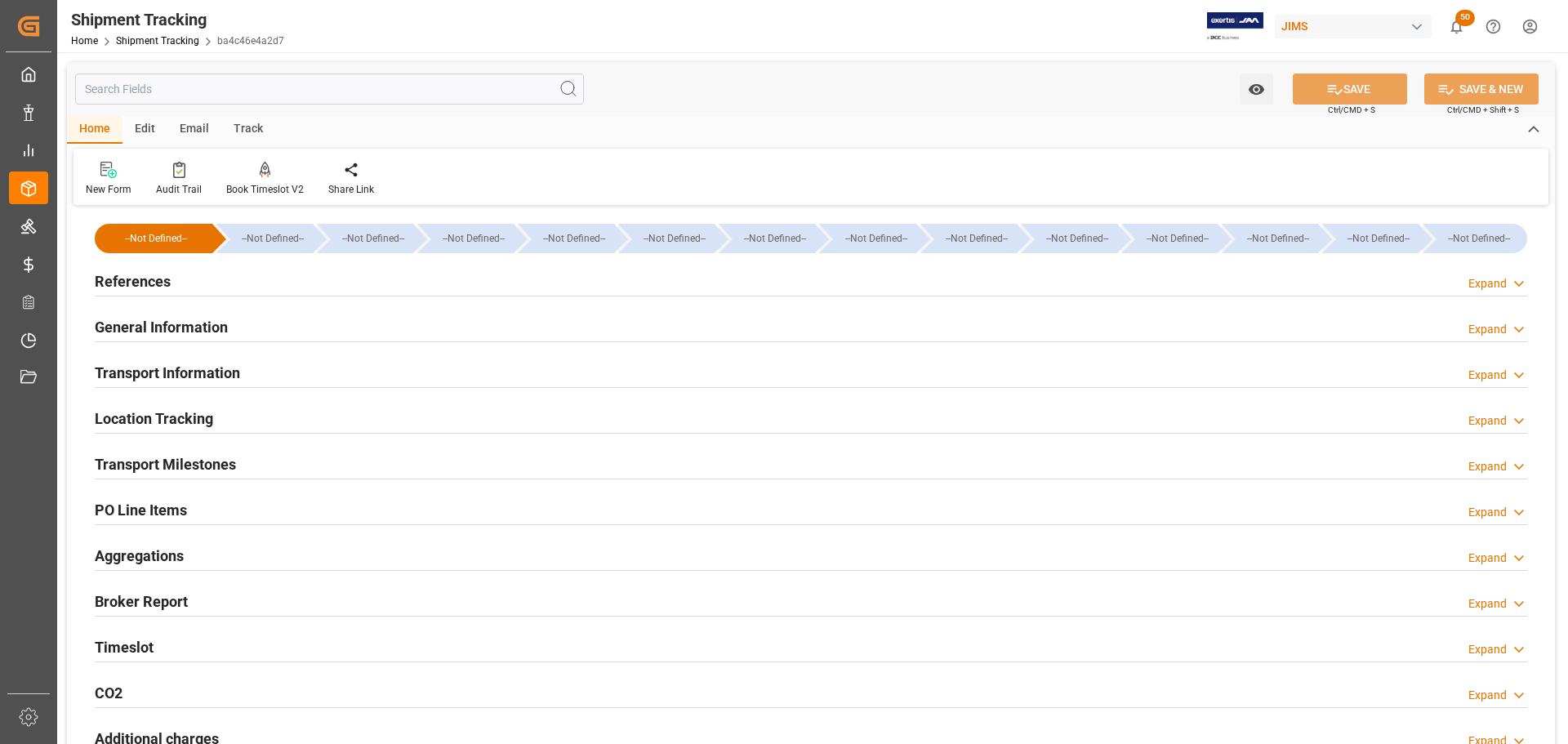
click at [207, 318] on h2 "General Information" at bounding box center [162, 327] width 133 height 22
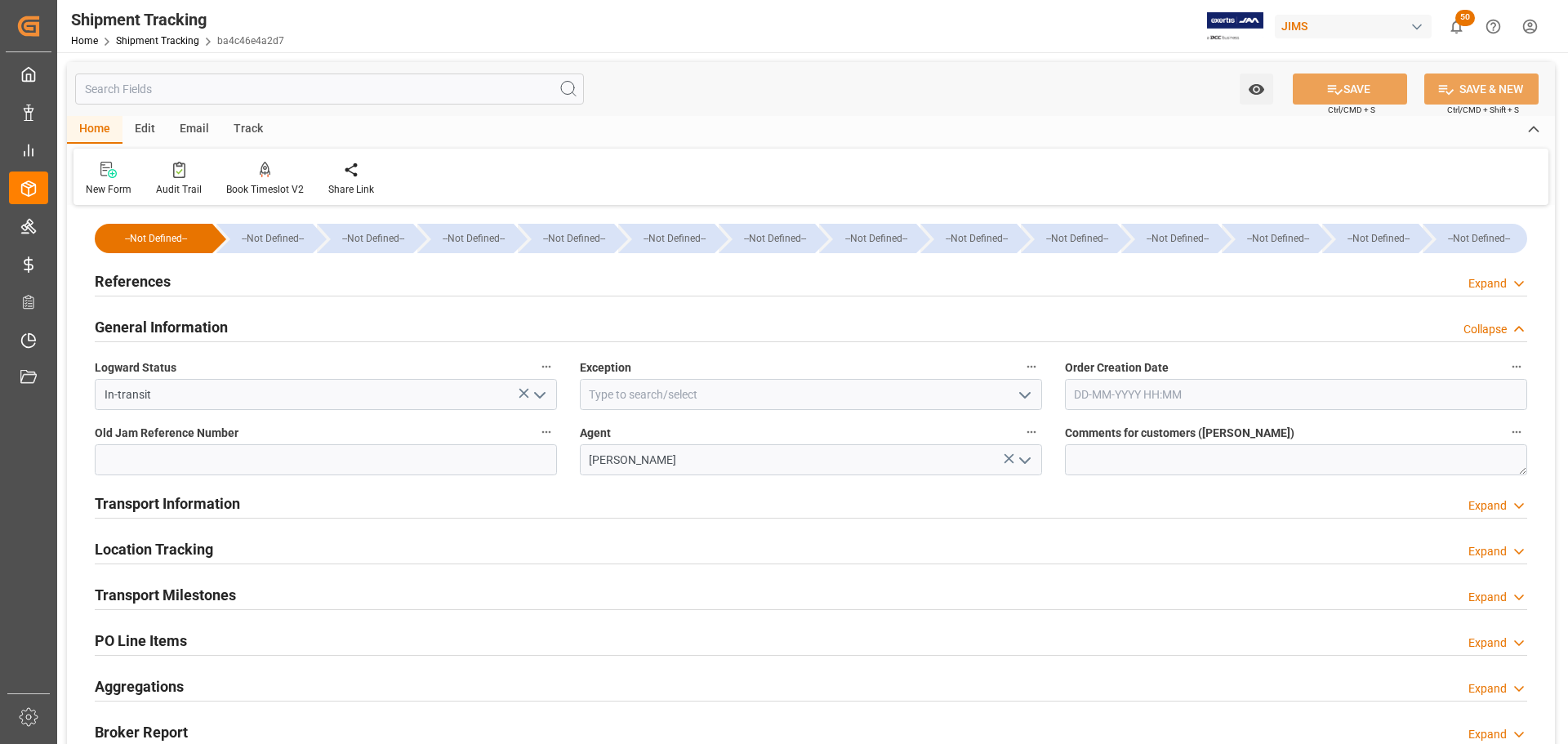
click at [207, 318] on h2 "General Information" at bounding box center [162, 327] width 133 height 22
